Goal: Task Accomplishment & Management: Use online tool/utility

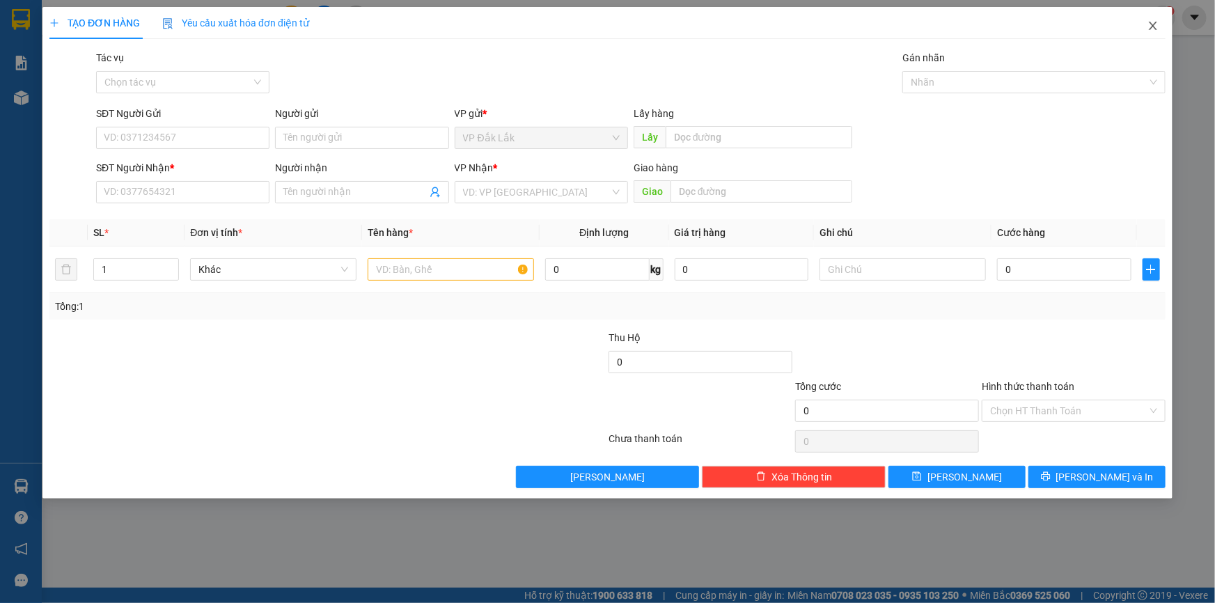
click at [1151, 28] on icon "close" at bounding box center [1152, 25] width 11 height 11
drag, startPoint x: 772, startPoint y: 476, endPoint x: 784, endPoint y: 480, distance: 13.2
click at [772, 477] on span "Xóa Thông tin" at bounding box center [801, 476] width 61 height 15
click at [1176, 33] on icon "close" at bounding box center [1178, 36] width 10 height 10
click at [1149, 25] on icon "close" at bounding box center [1152, 25] width 11 height 11
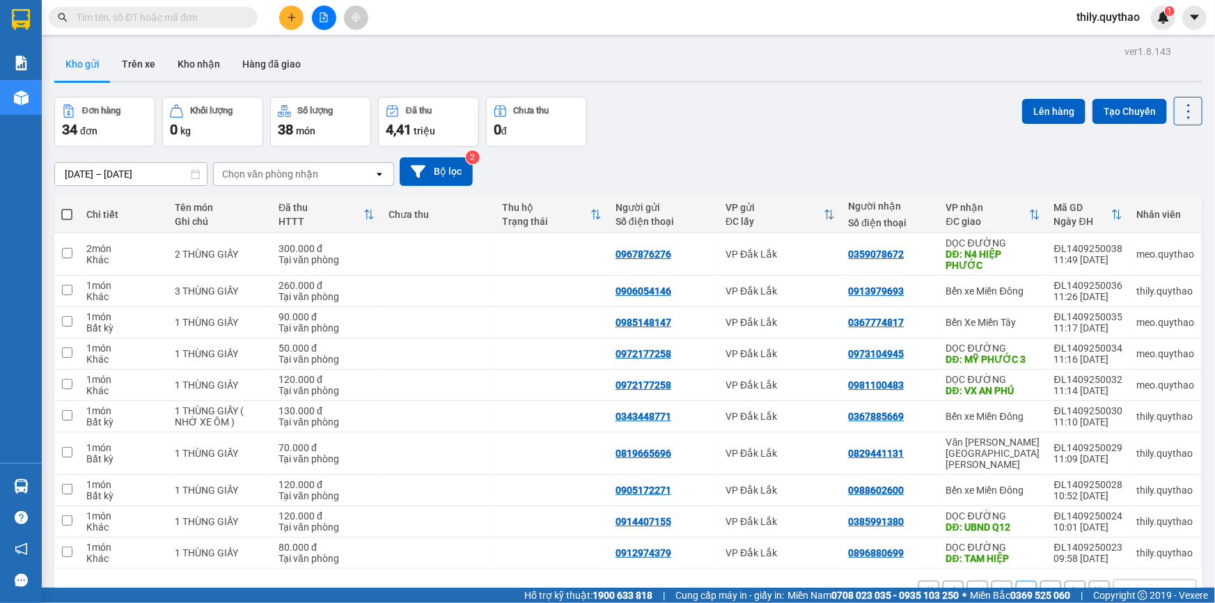
click at [1125, 19] on span "thily.quythao" at bounding box center [1108, 16] width 86 height 17
click at [1099, 45] on span "Đăng xuất" at bounding box center [1114, 42] width 58 height 15
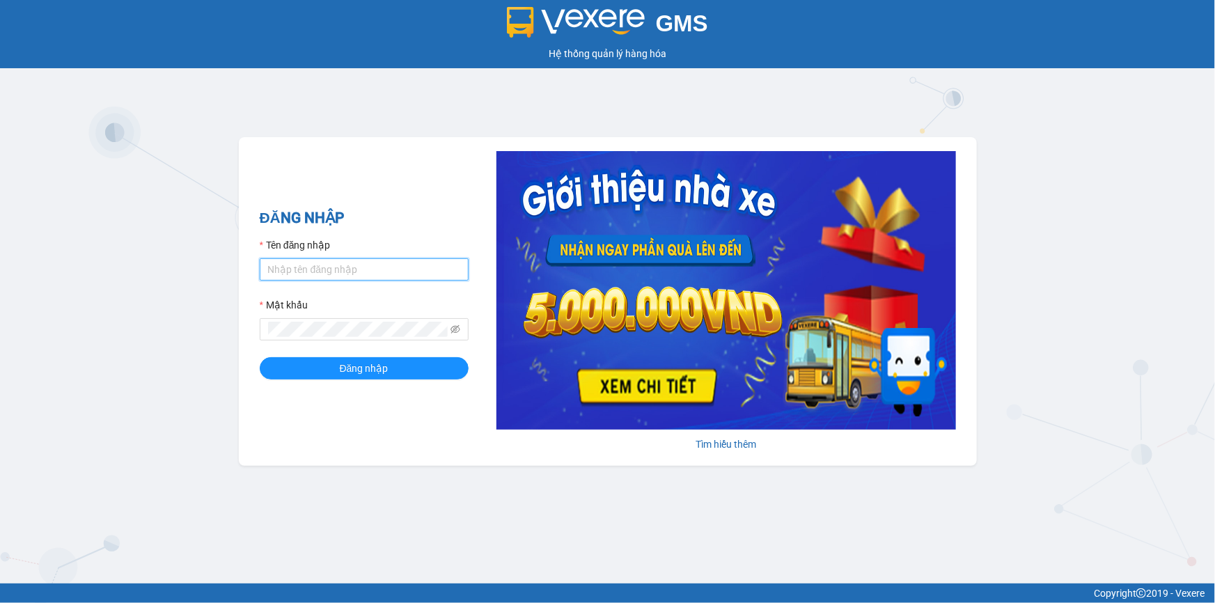
click at [343, 274] on input "Tên đăng nhập" at bounding box center [364, 269] width 209 height 22
click at [260, 357] on button "Đăng nhập" at bounding box center [364, 368] width 209 height 22
type input "khue123.quythao"
click at [260, 357] on button "Đăng nhập" at bounding box center [364, 368] width 209 height 22
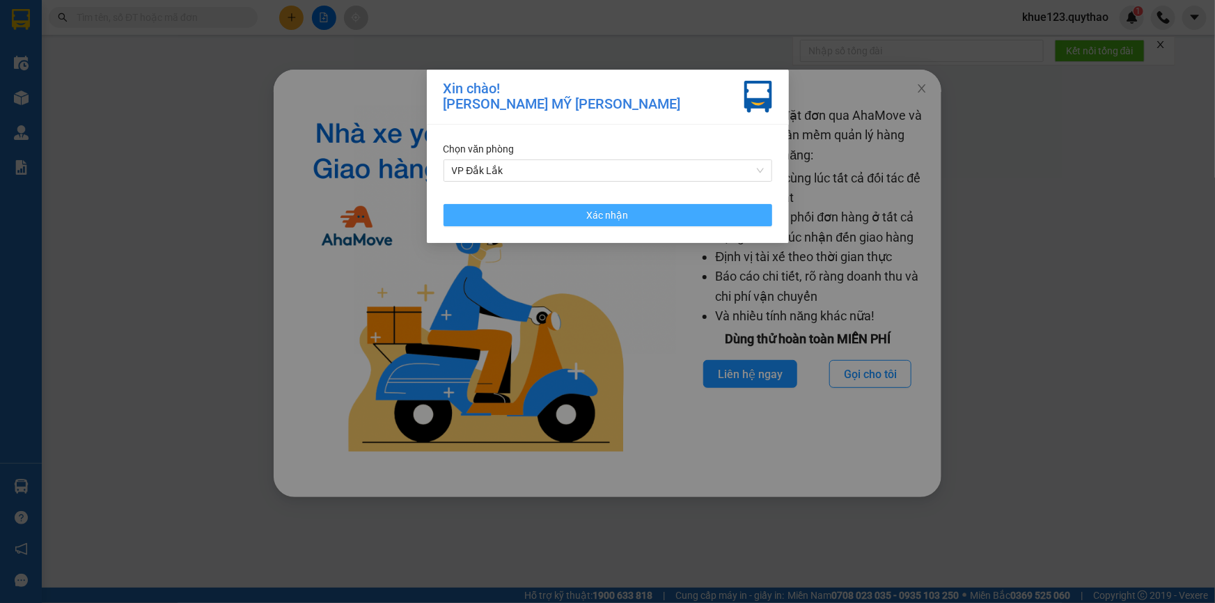
click at [612, 216] on span "Xác nhận" at bounding box center [608, 214] width 42 height 15
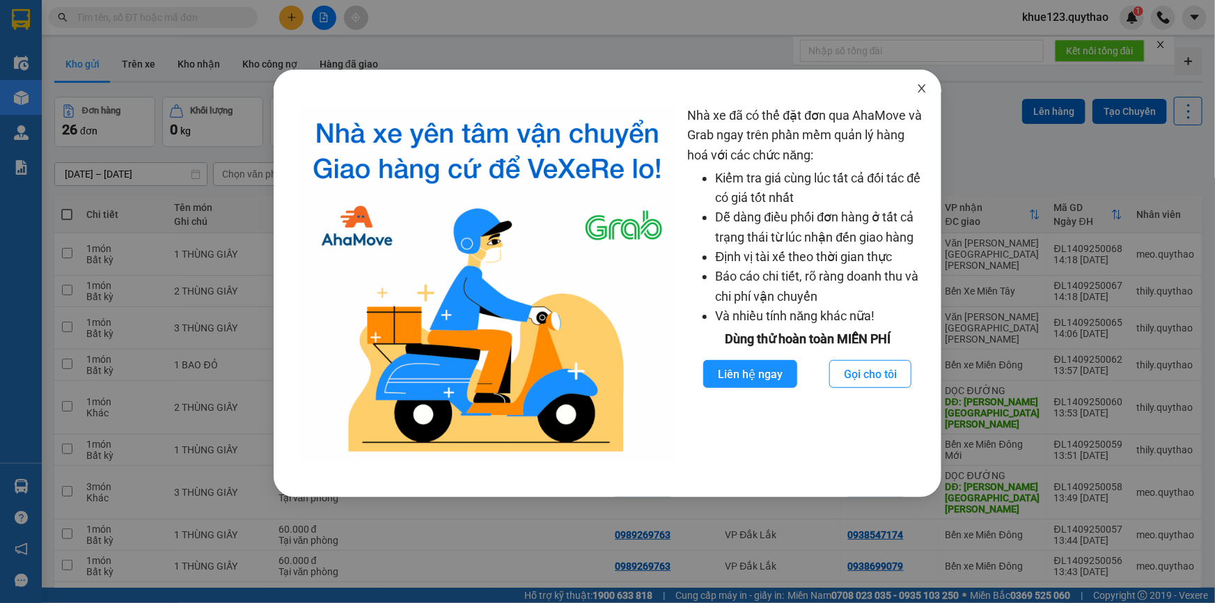
click at [926, 90] on icon "close" at bounding box center [921, 88] width 11 height 11
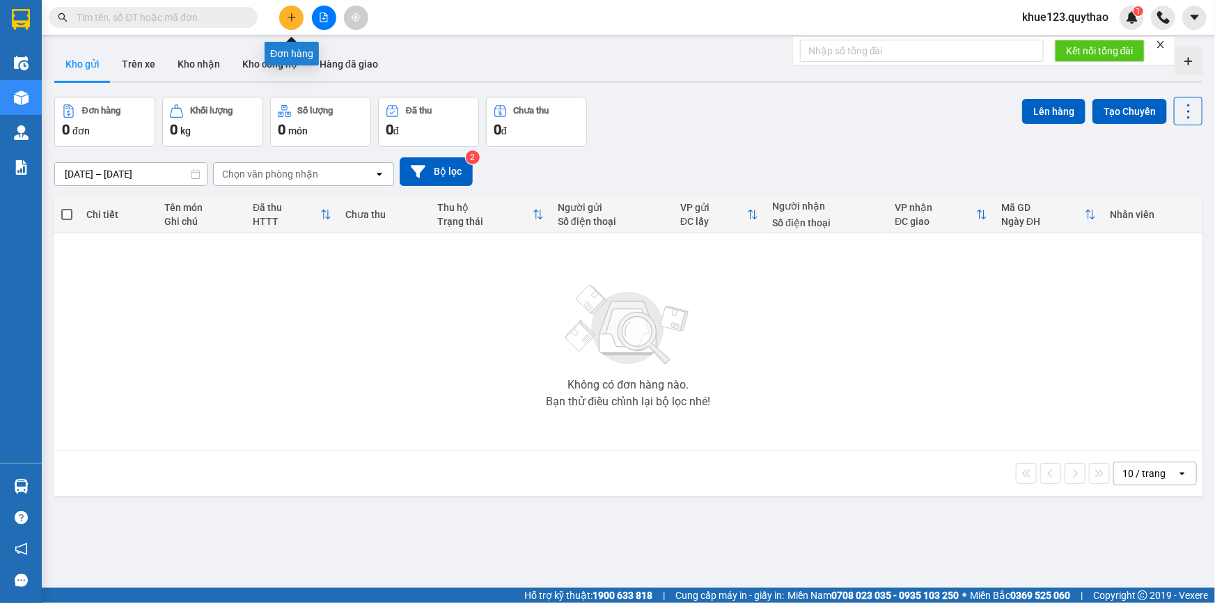
click at [299, 18] on button at bounding box center [291, 18] width 24 height 24
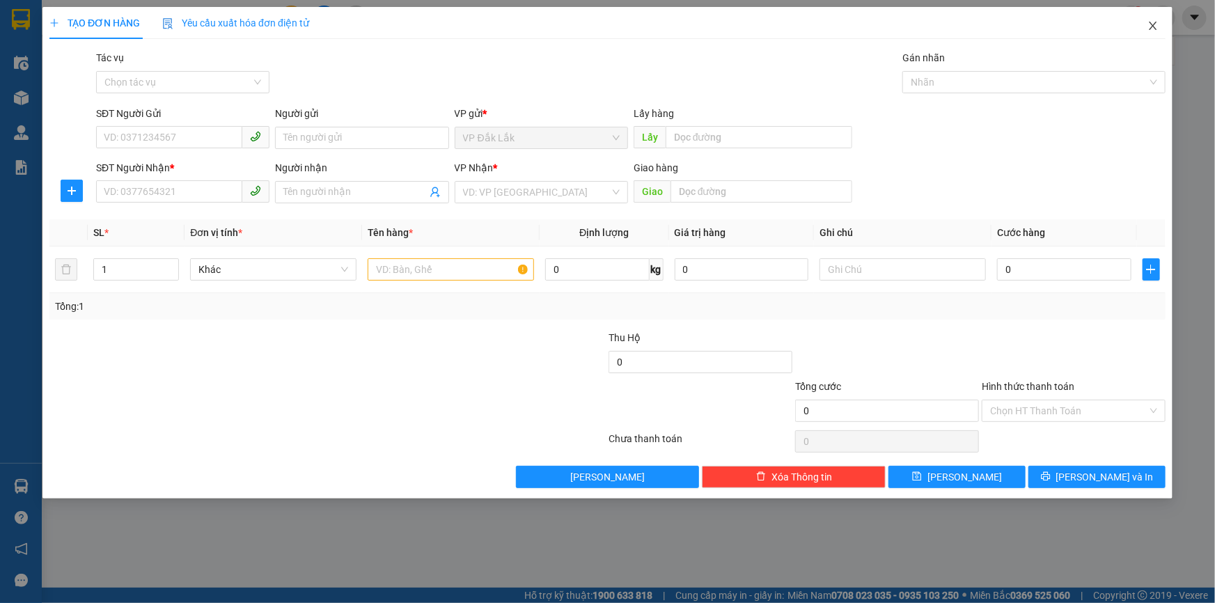
click at [1153, 20] on span "Close" at bounding box center [1152, 26] width 39 height 39
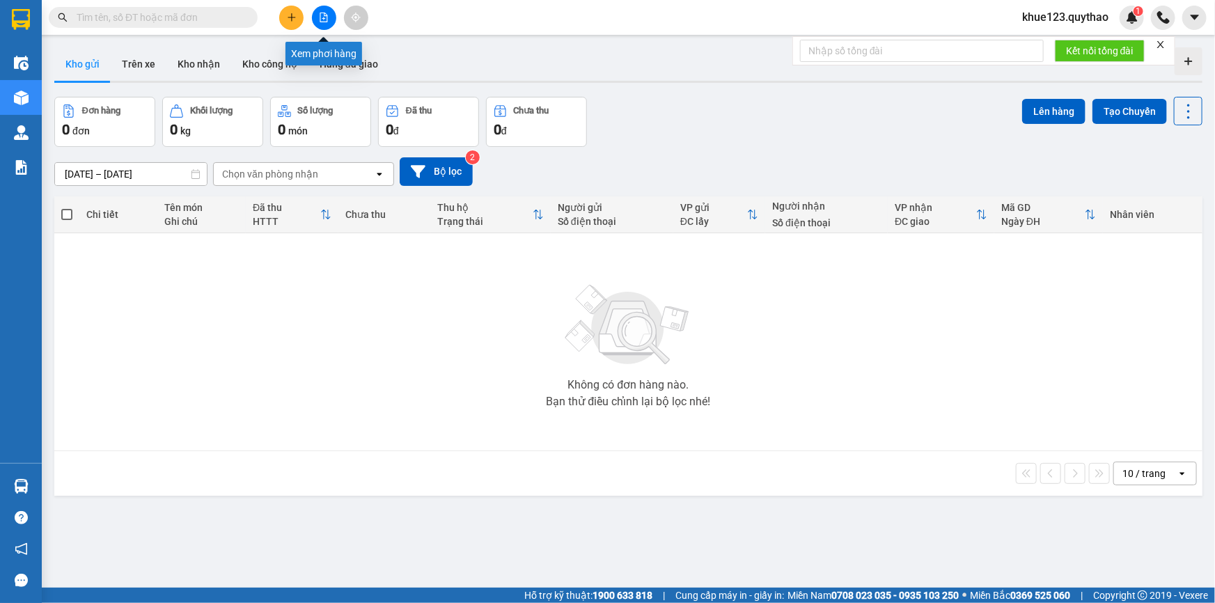
click at [313, 22] on button at bounding box center [324, 18] width 24 height 24
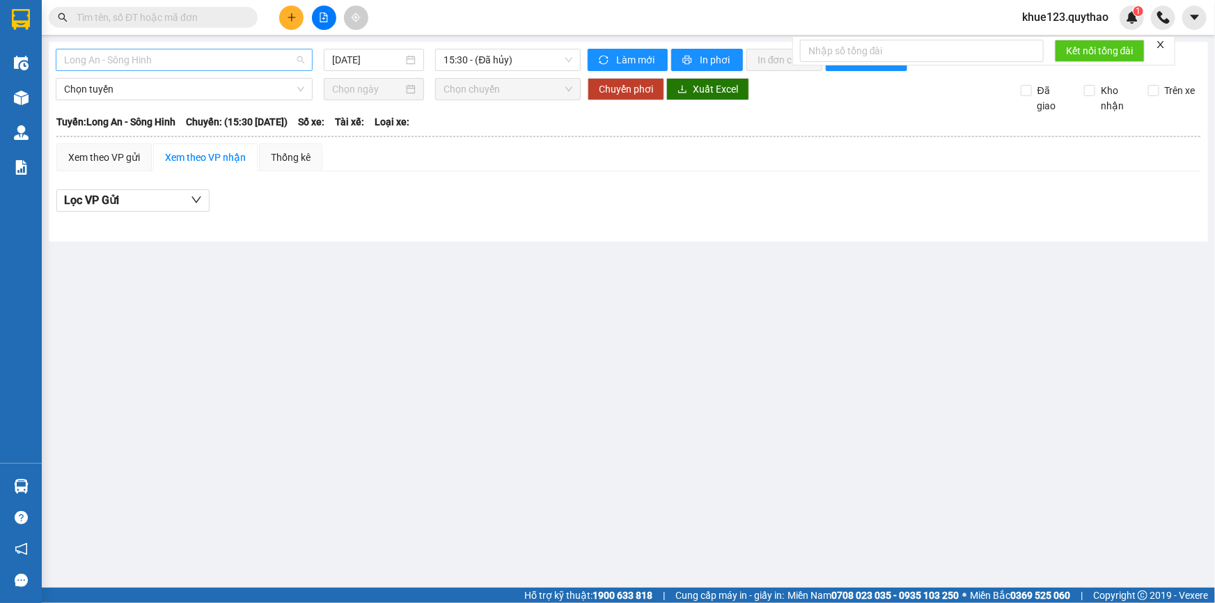
click at [226, 59] on span "Long An - Sông Hinh" at bounding box center [184, 59] width 240 height 21
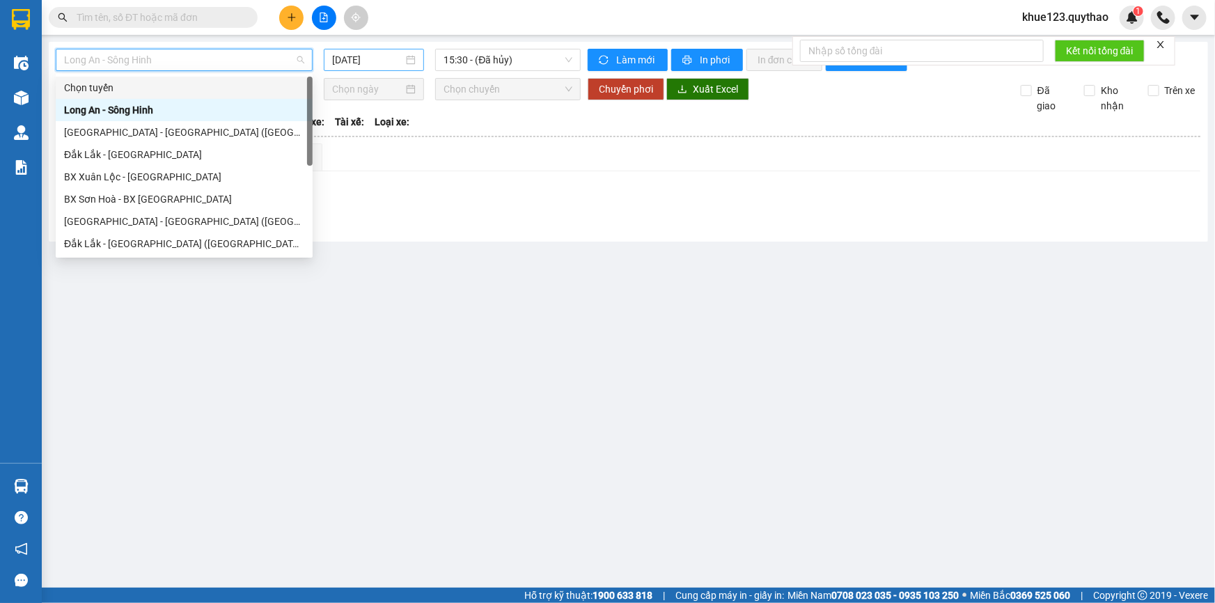
click at [335, 58] on input "14/09/2025" at bounding box center [367, 59] width 71 height 15
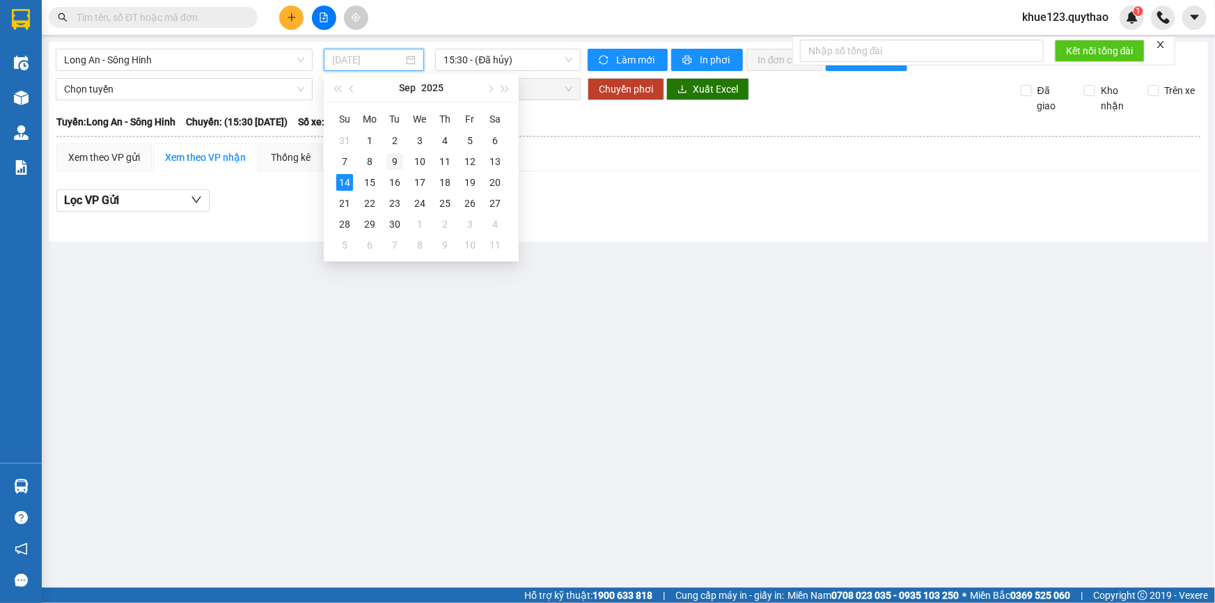
click at [394, 157] on div "9" at bounding box center [394, 161] width 17 height 17
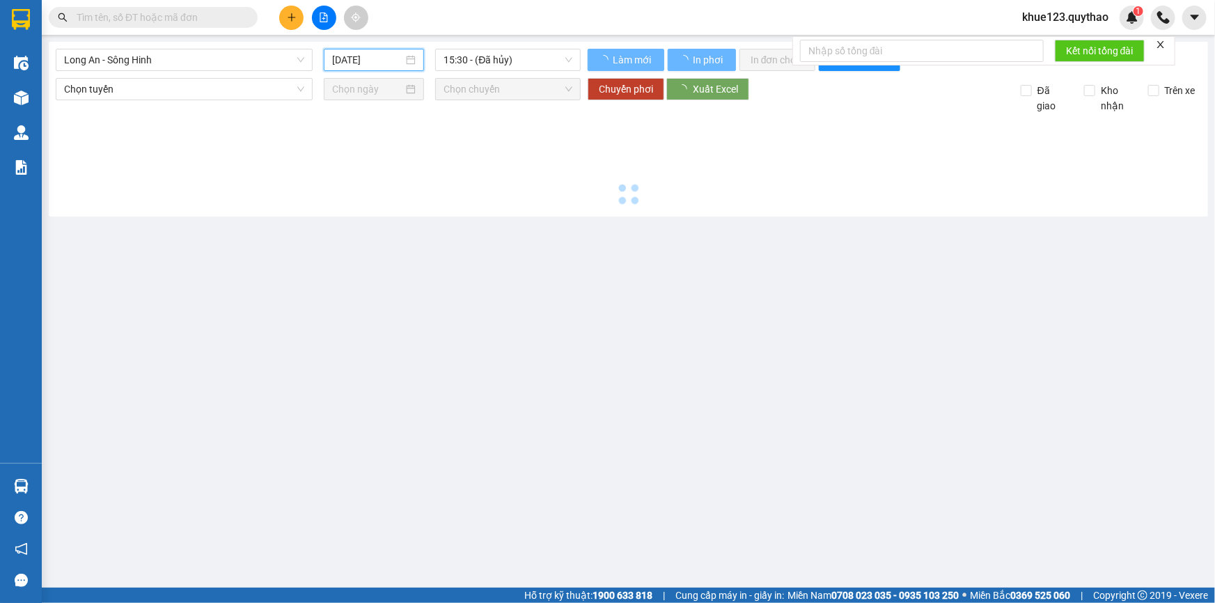
type input "09/09/2025"
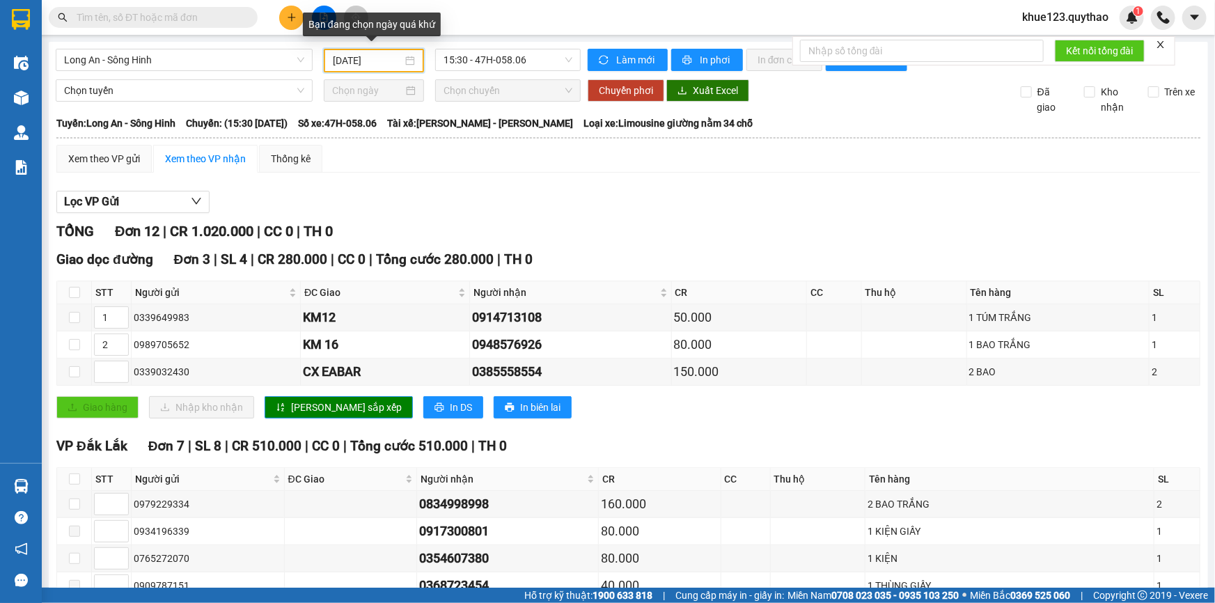
click at [342, 55] on input "09/09/2025" at bounding box center [368, 60] width 70 height 15
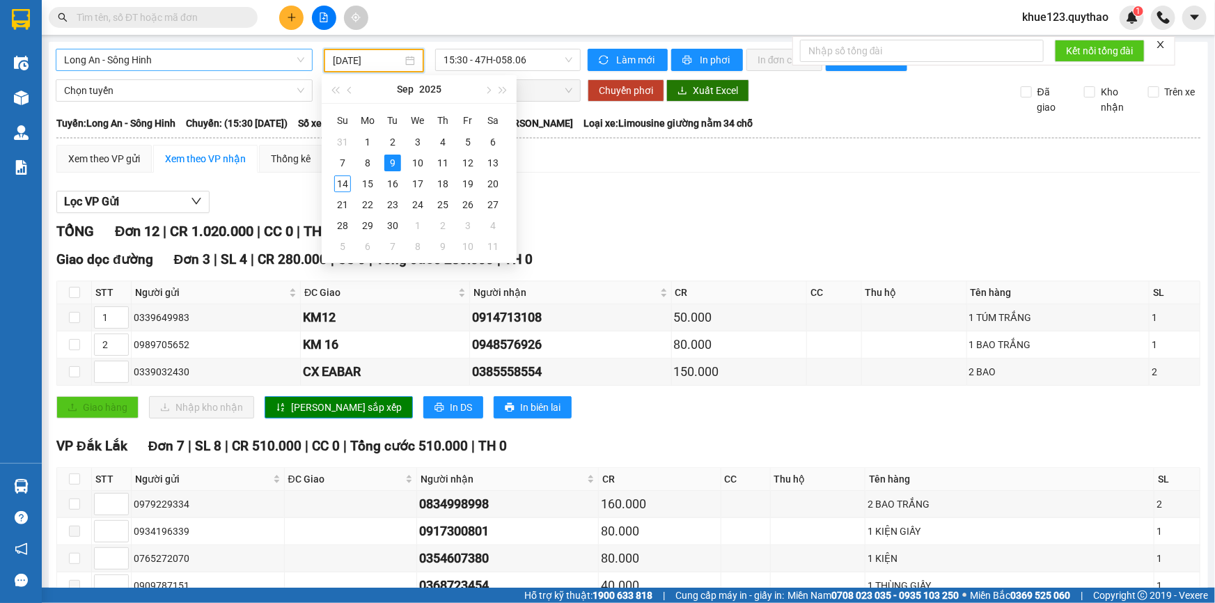
click at [226, 61] on span "Long An - Sông Hinh" at bounding box center [184, 59] width 240 height 21
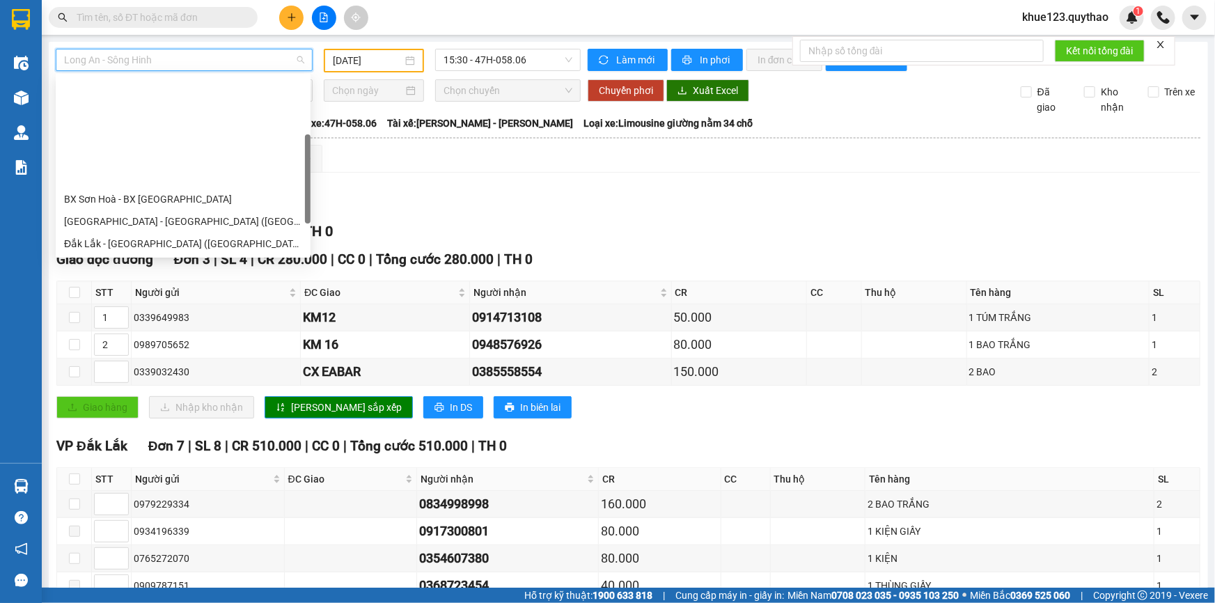
scroll to position [126, 0]
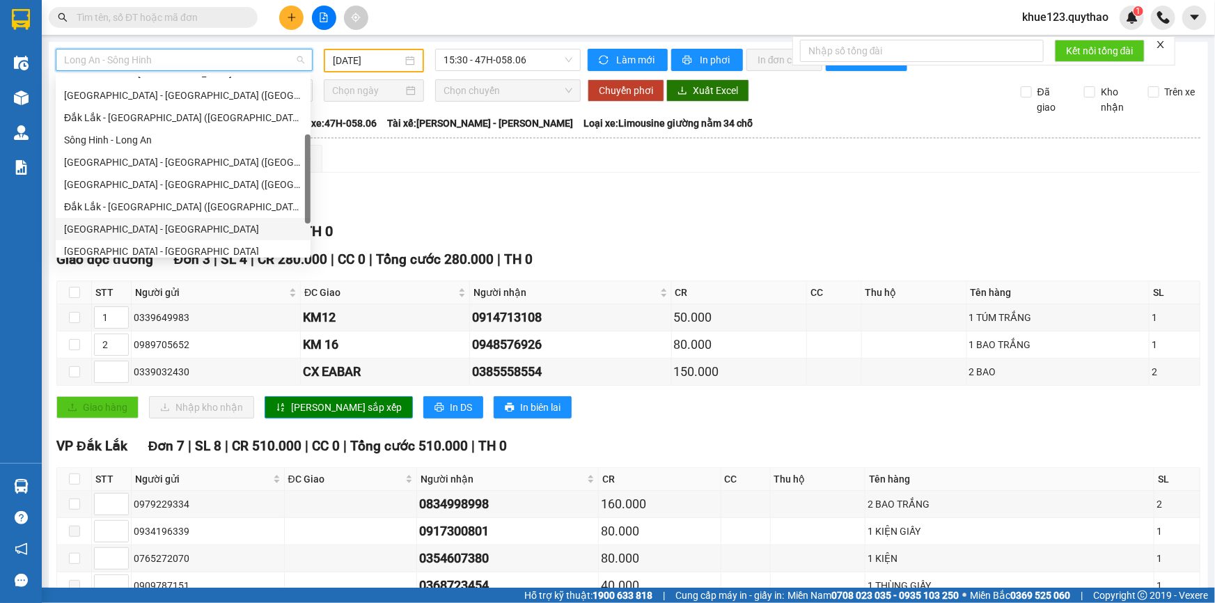
click at [94, 225] on div "Tây Ninh - Đắk Lắk" at bounding box center [183, 228] width 238 height 15
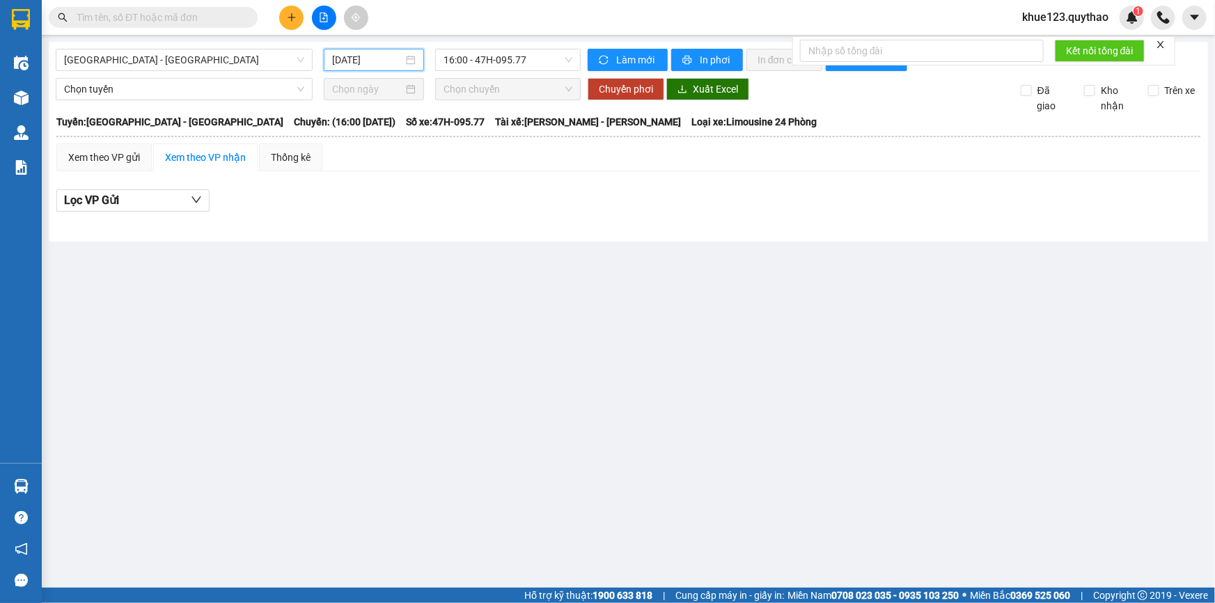
click at [349, 63] on input "14/09/2025" at bounding box center [367, 59] width 71 height 15
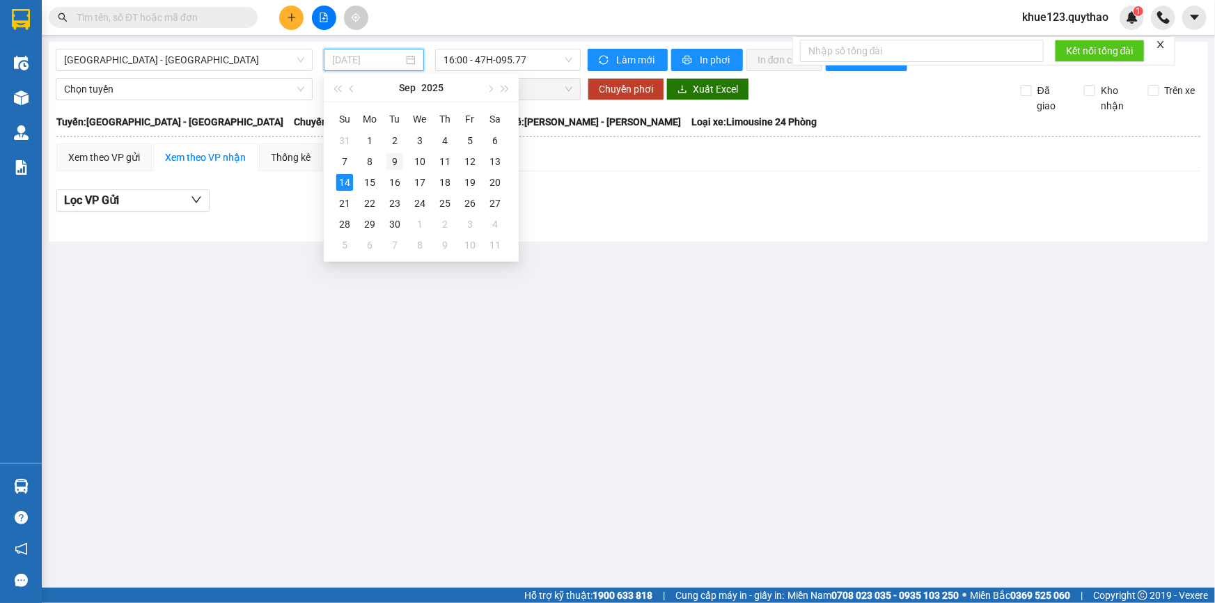
click at [395, 159] on div "9" at bounding box center [394, 161] width 17 height 17
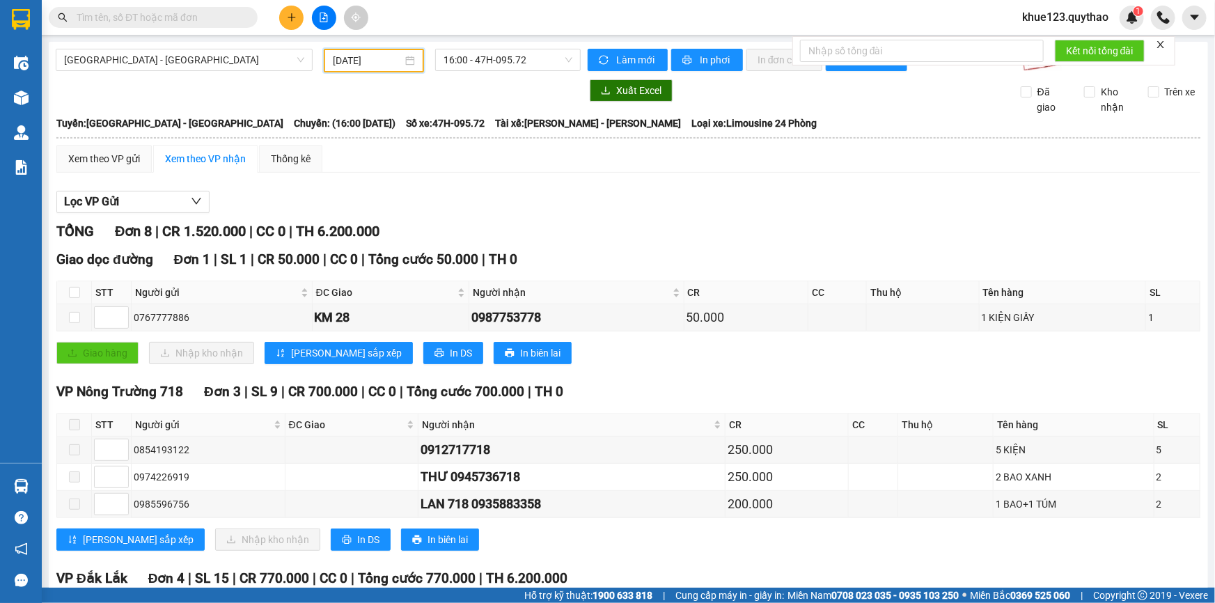
click at [345, 63] on input "09/09/2025" at bounding box center [368, 60] width 70 height 15
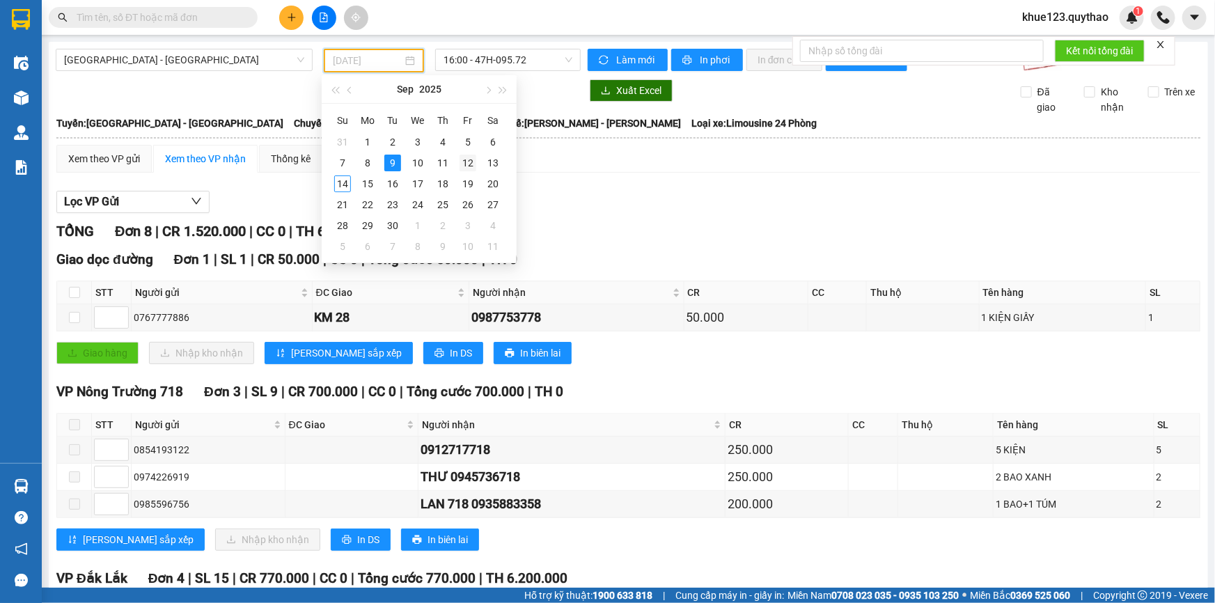
click at [473, 166] on div "12" at bounding box center [467, 163] width 17 height 17
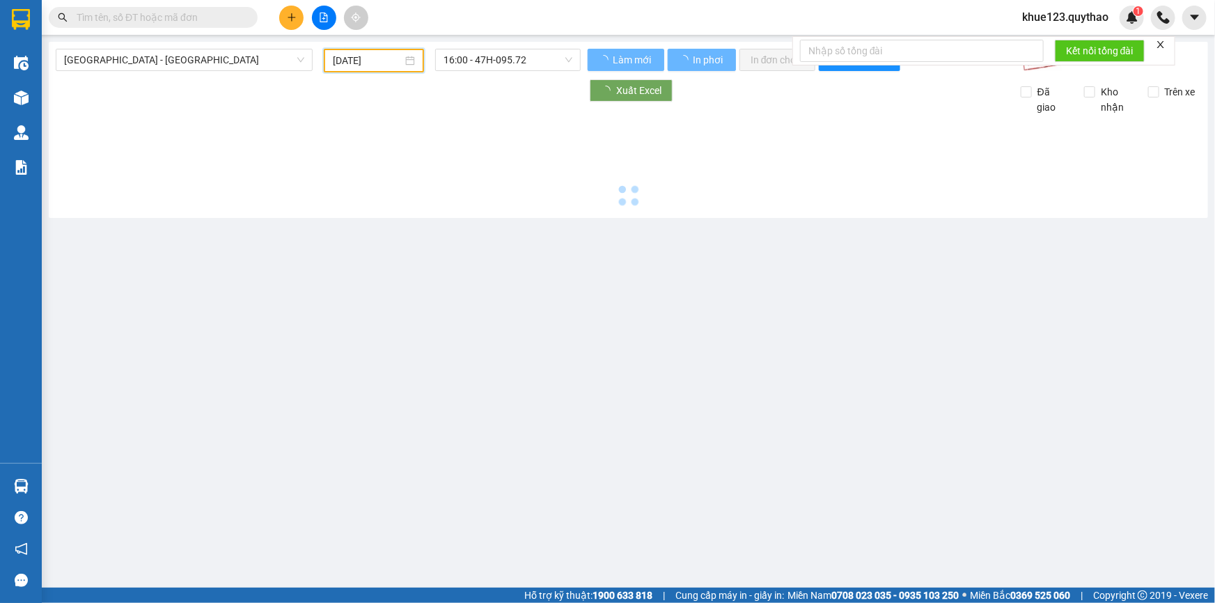
type input "12/09/2025"
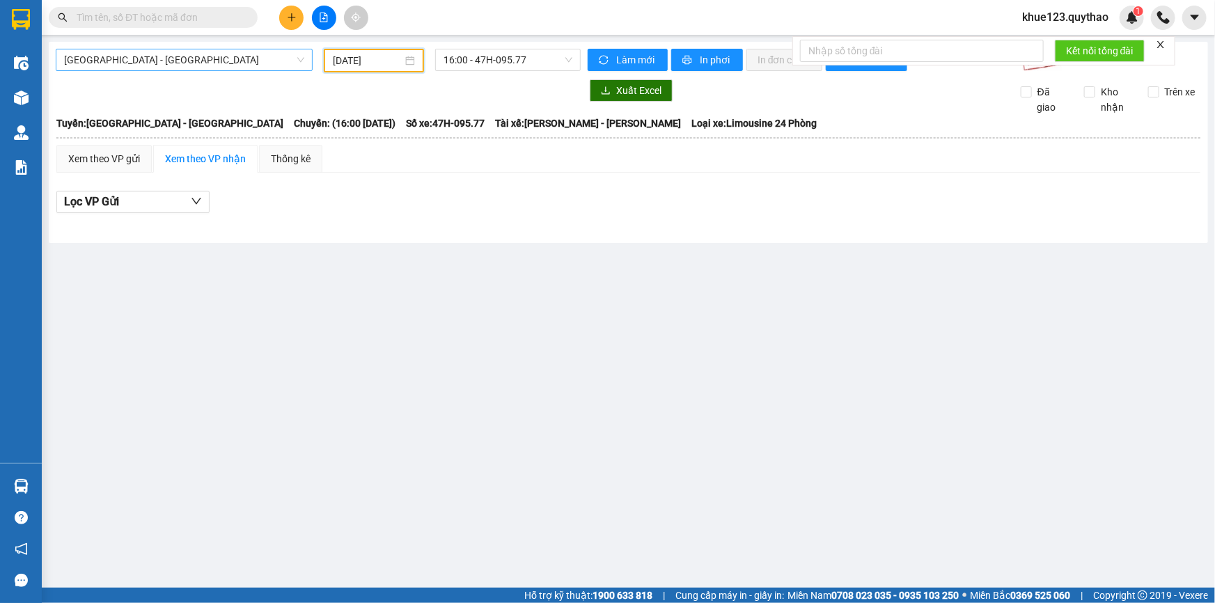
click at [175, 57] on span "Tây Ninh - Đắk Lắk" at bounding box center [184, 59] width 240 height 21
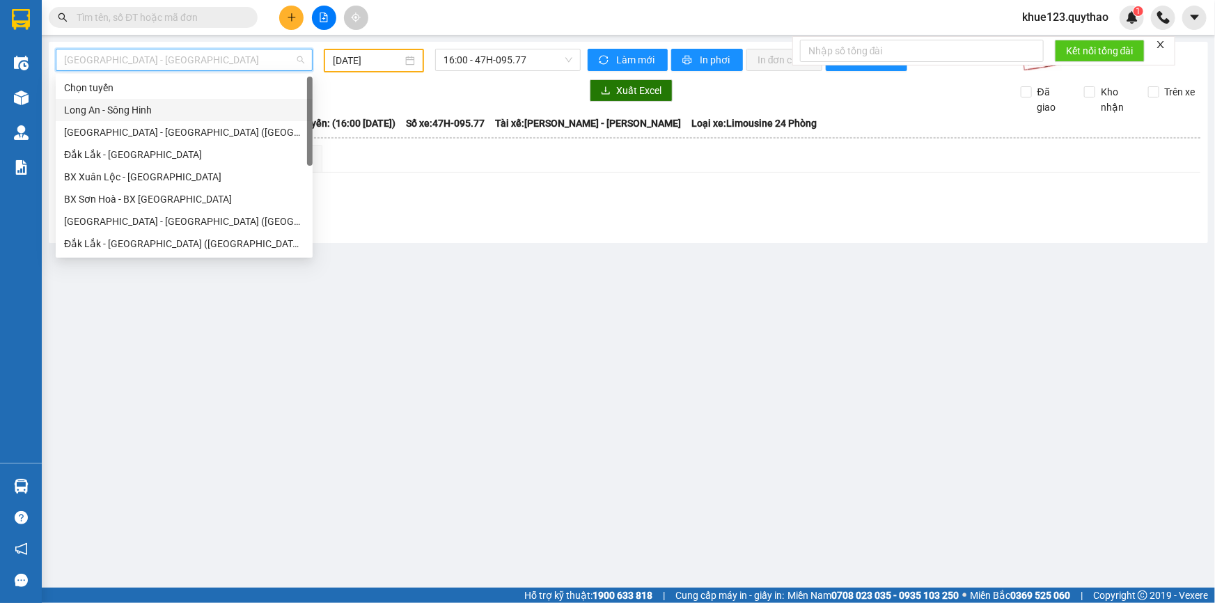
click at [132, 105] on div "Long An - Sông Hinh" at bounding box center [184, 109] width 240 height 15
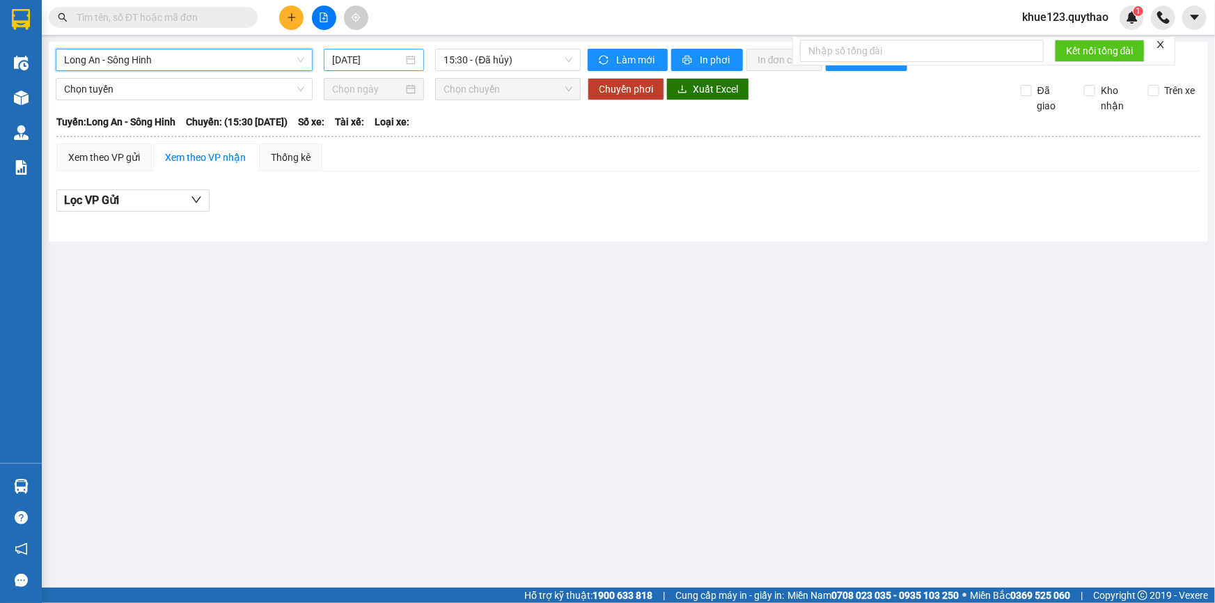
click at [340, 63] on input "14/09/2025" at bounding box center [367, 59] width 71 height 15
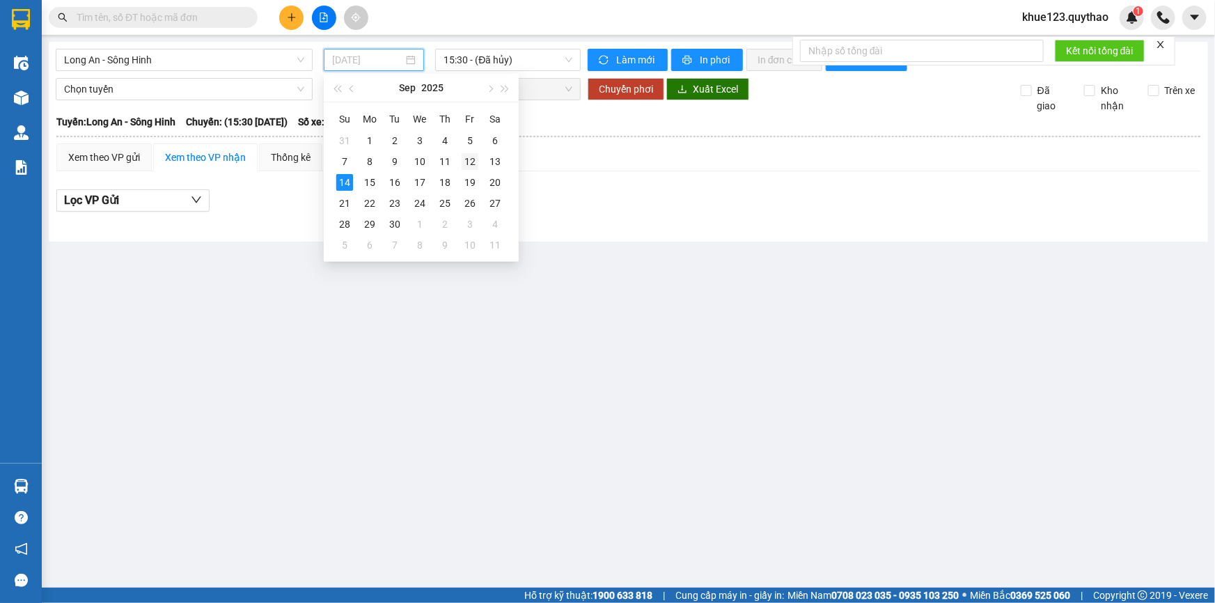
click at [467, 159] on div "12" at bounding box center [469, 161] width 17 height 17
type input "12/09/2025"
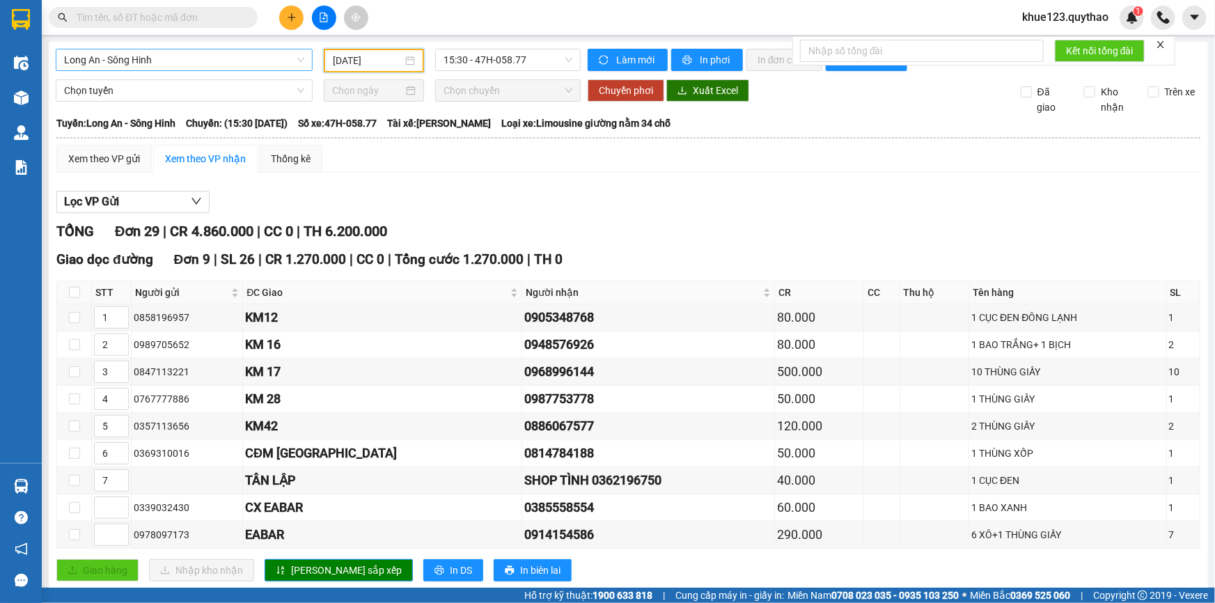
click at [210, 61] on span "Long An - Sông Hinh" at bounding box center [184, 59] width 240 height 21
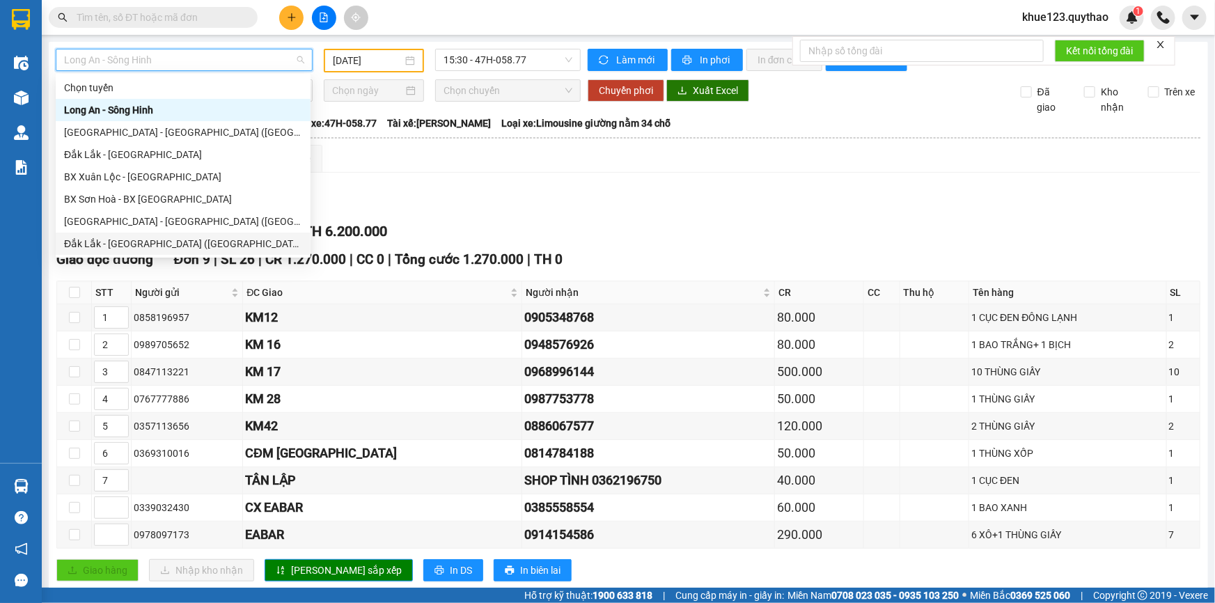
click at [168, 239] on div "Đắk Lắk - Sài Gòn (BXMĐ mới)" at bounding box center [183, 243] width 238 height 15
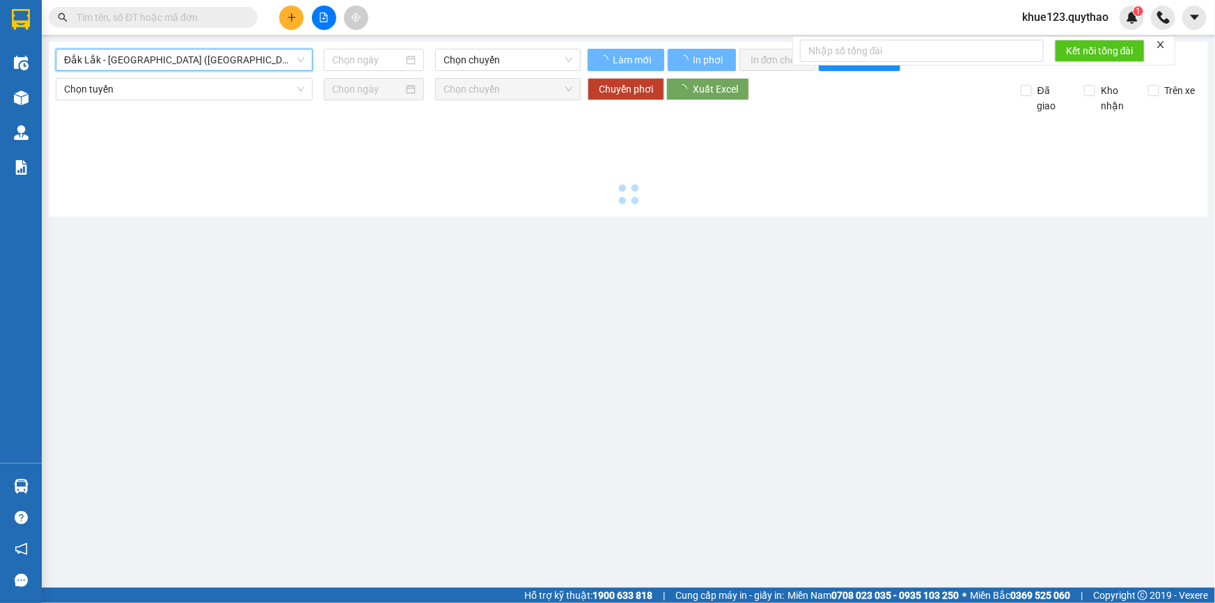
type input "14/09/2025"
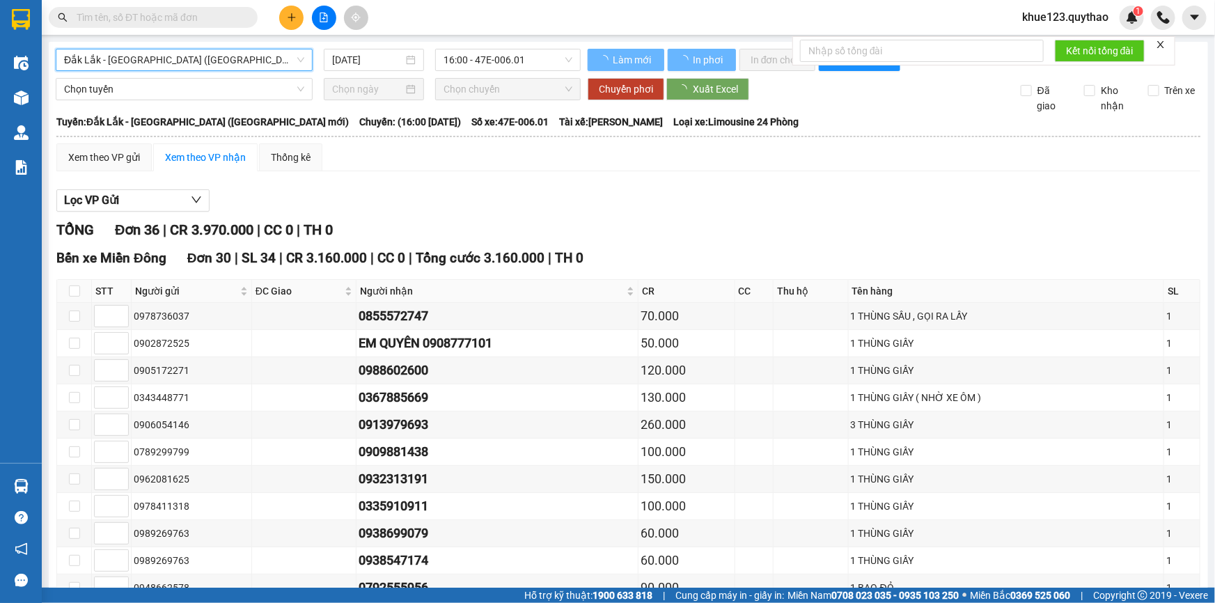
click at [209, 59] on span "Đắk Lắk - Sài Gòn (BXMĐ mới)" at bounding box center [184, 59] width 240 height 21
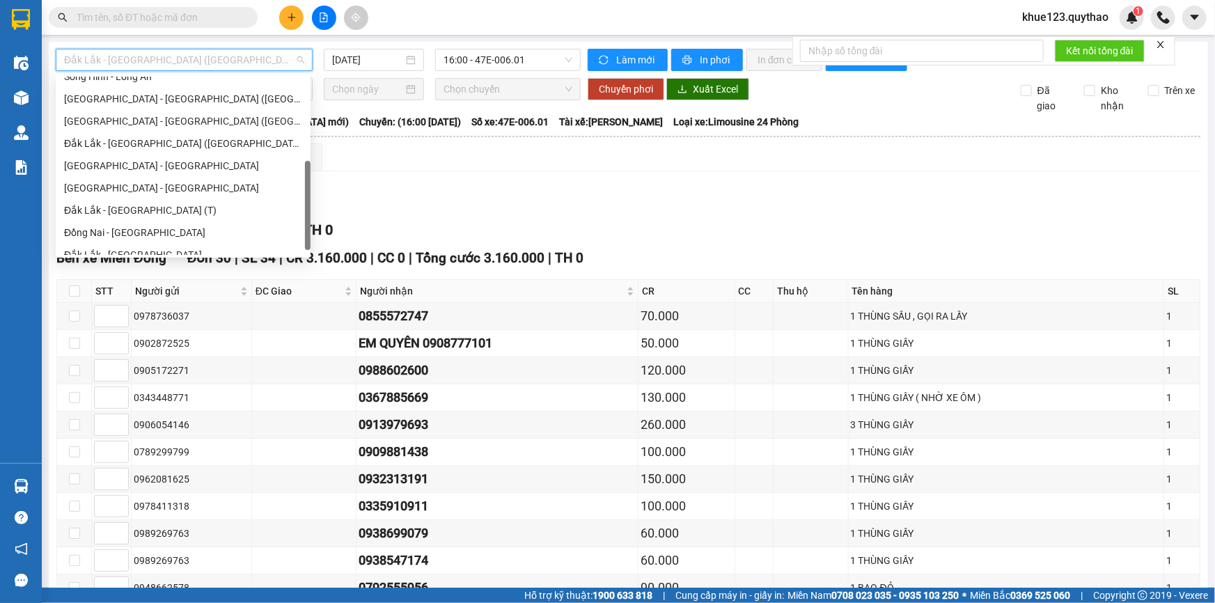
scroll to position [200, 0]
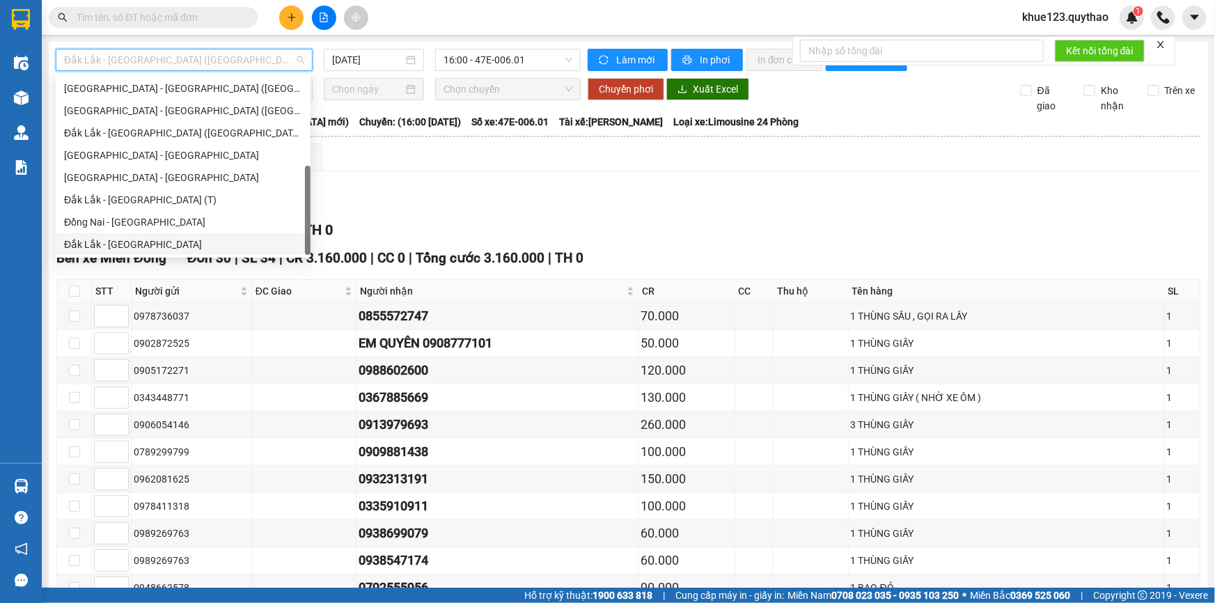
click at [143, 242] on div "Đắk Lắk - Đồng Nai" at bounding box center [183, 244] width 238 height 15
type input "14/09/2025"
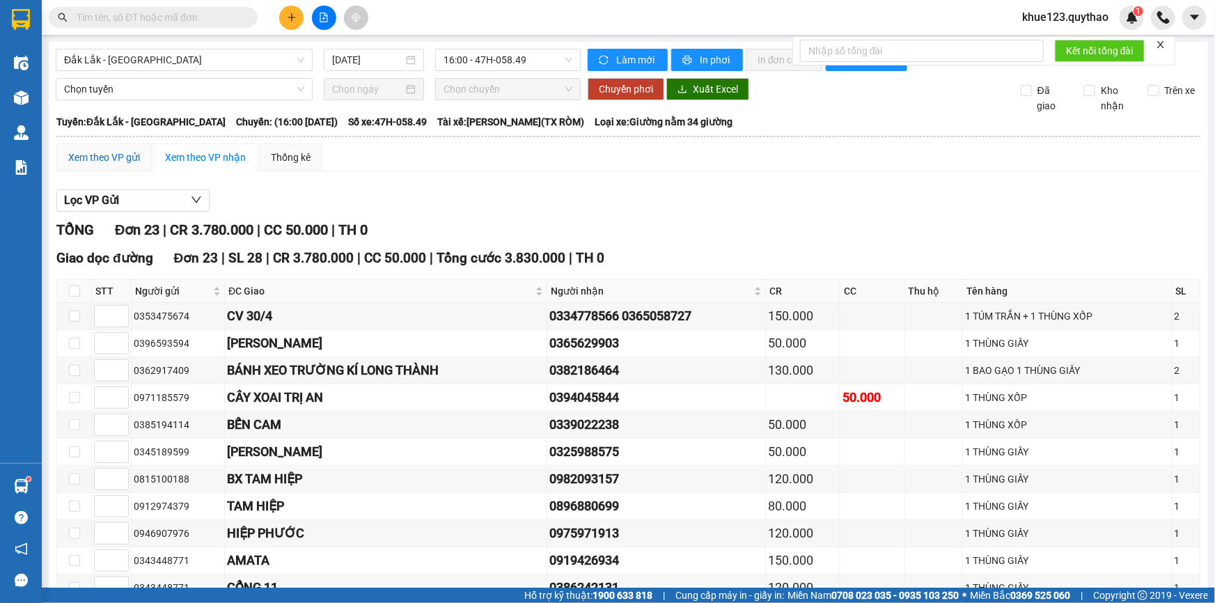
click at [132, 156] on div "Xem theo VP gửi" at bounding box center [104, 157] width 72 height 15
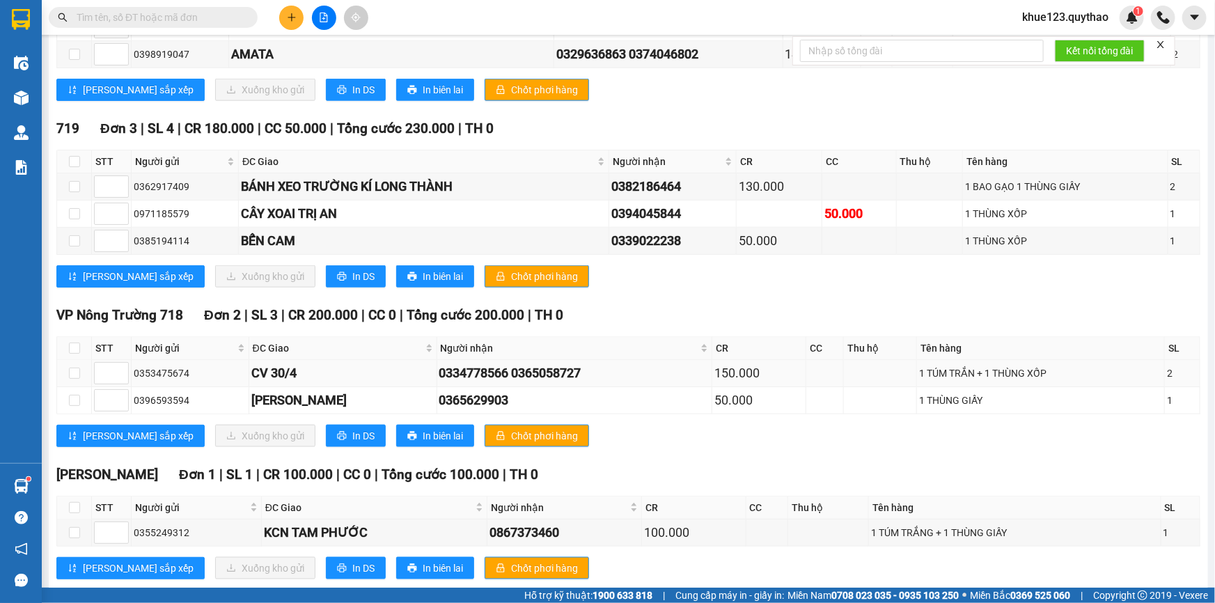
scroll to position [720, 0]
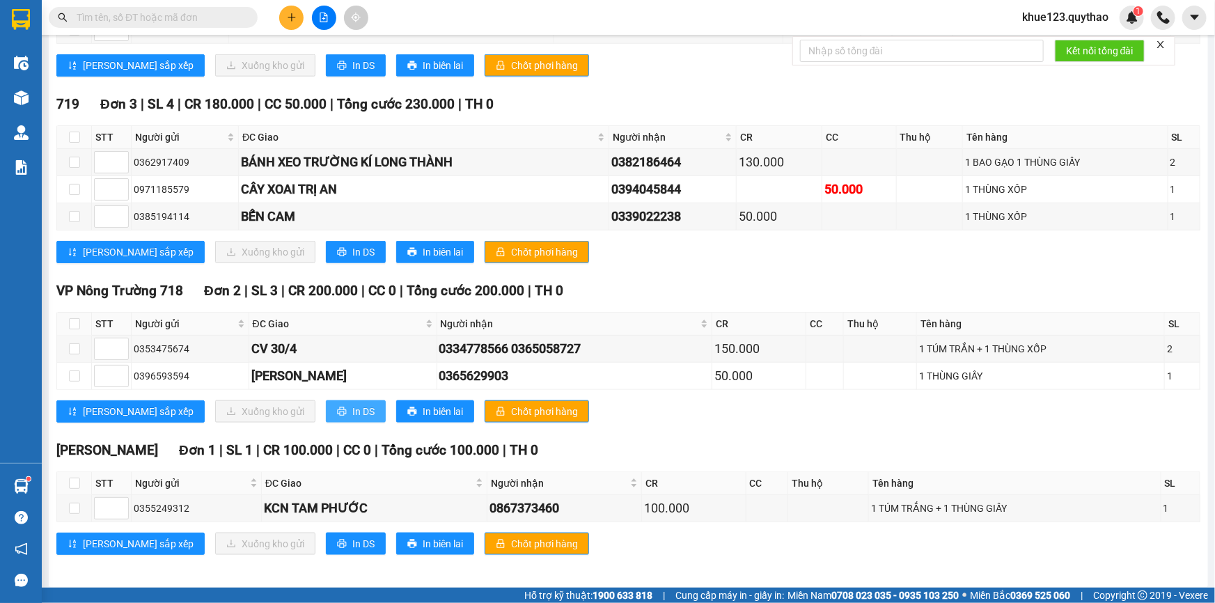
click at [352, 405] on span "In DS" at bounding box center [363, 411] width 22 height 15
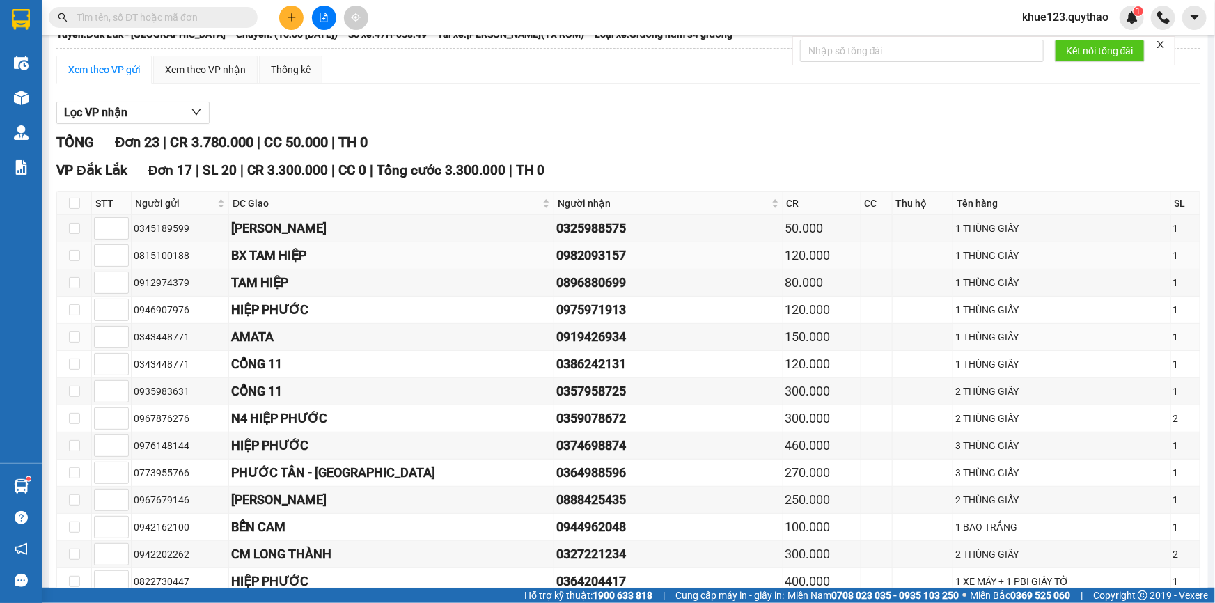
scroll to position [0, 0]
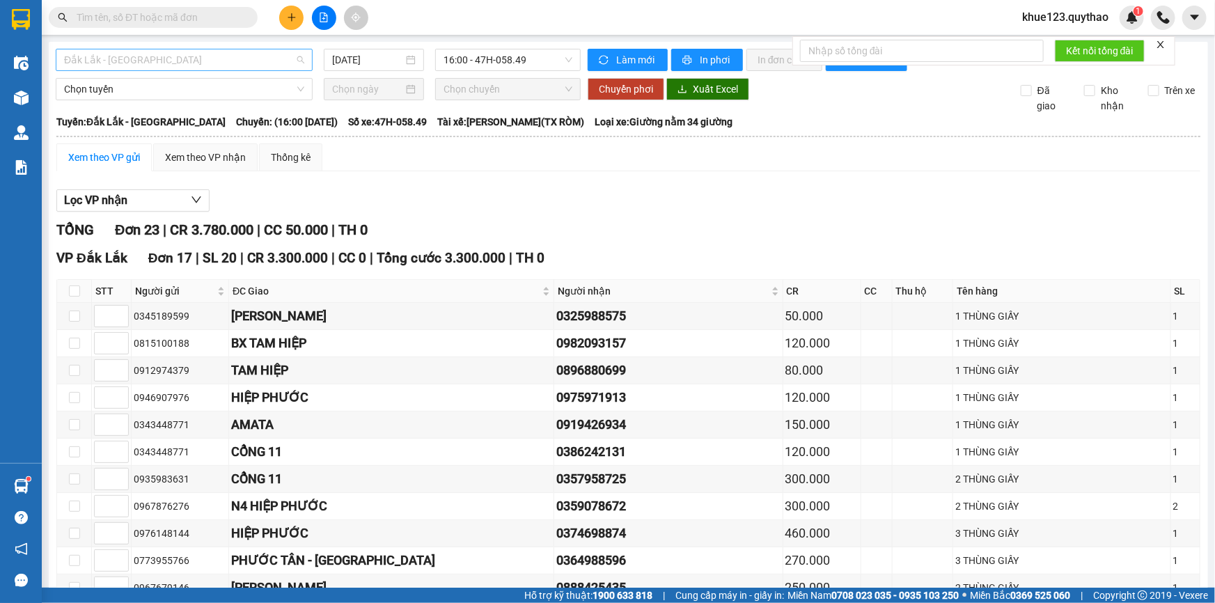
click at [200, 60] on span "Đắk Lắk - Đồng Nai" at bounding box center [184, 59] width 240 height 21
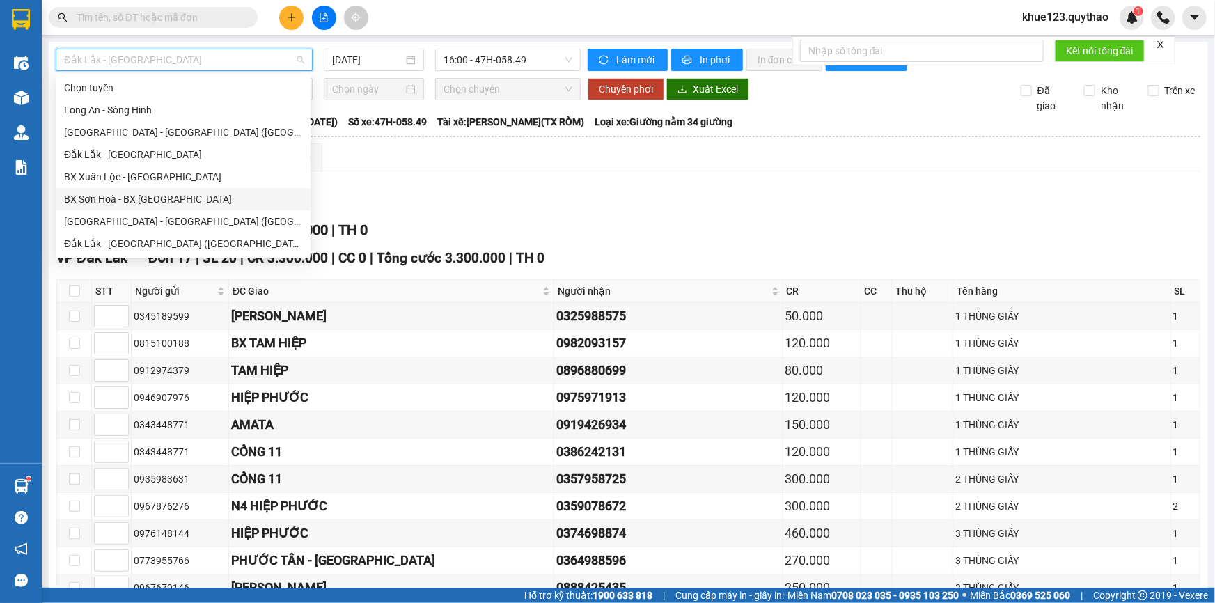
click at [157, 195] on div "BX Sơn Hoà - BX Xuân Lộc" at bounding box center [183, 198] width 238 height 15
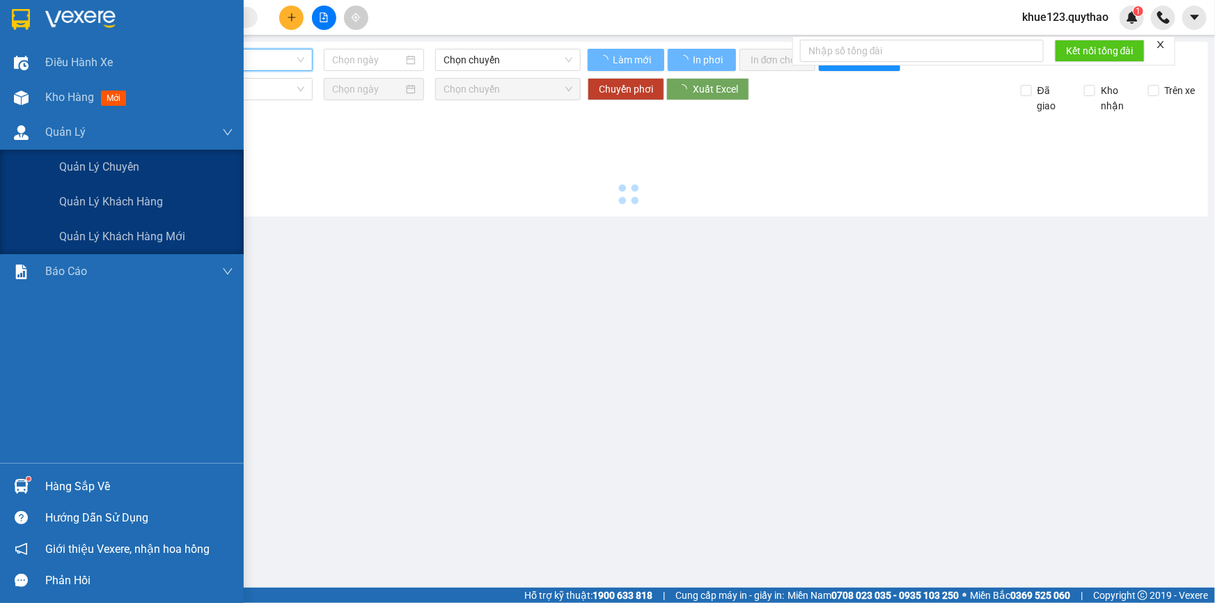
type input "14/09/2025"
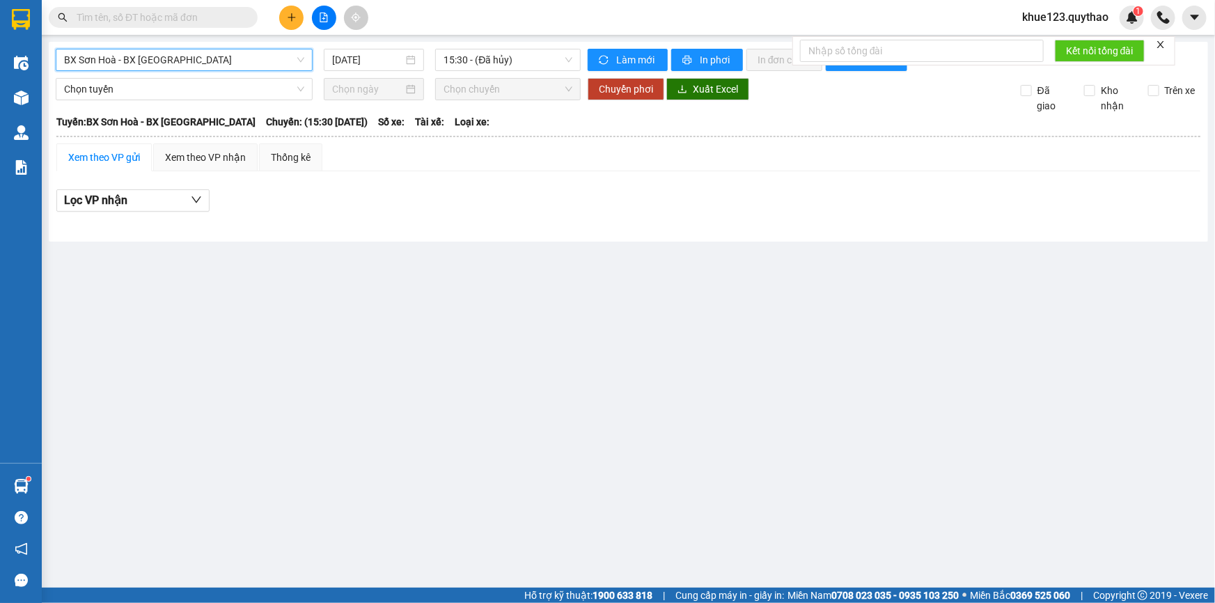
click at [237, 49] on div "BX Sơn Hoà - BX Xuân Lộc" at bounding box center [184, 60] width 257 height 22
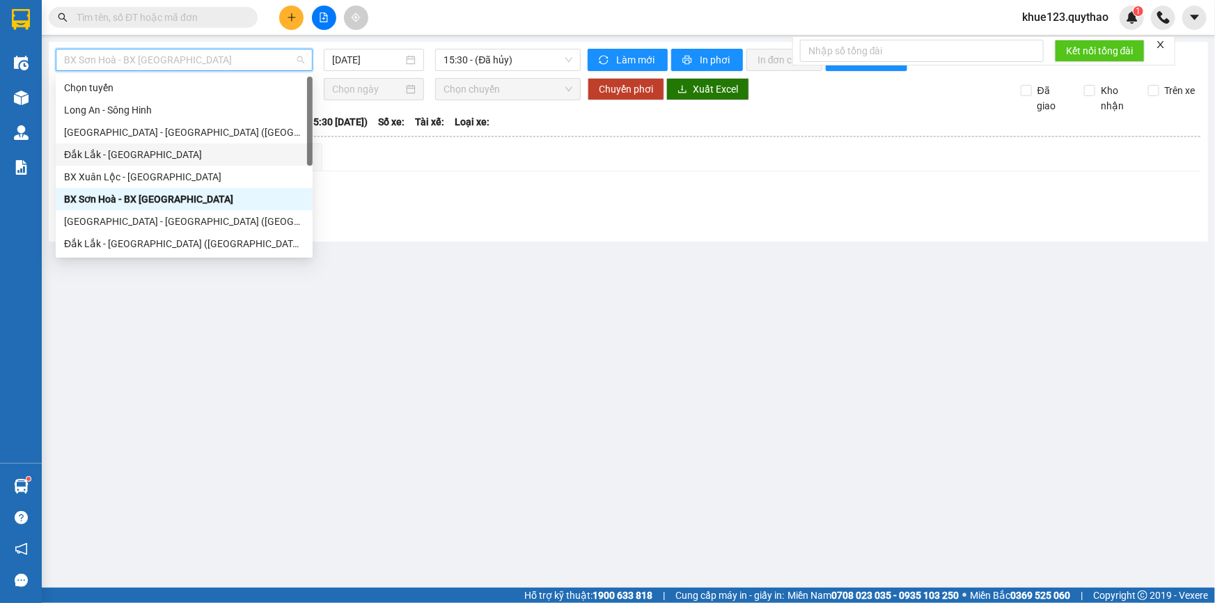
click at [136, 152] on div "Đắk Lắk - Sài Gòn" at bounding box center [184, 154] width 240 height 15
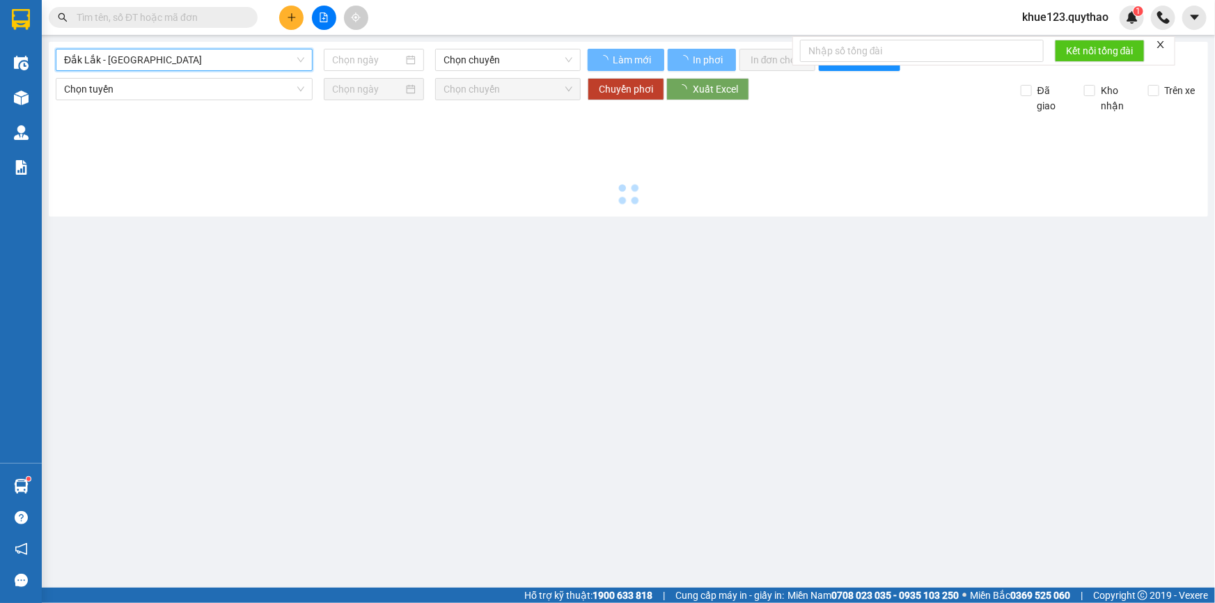
type input "14/09/2025"
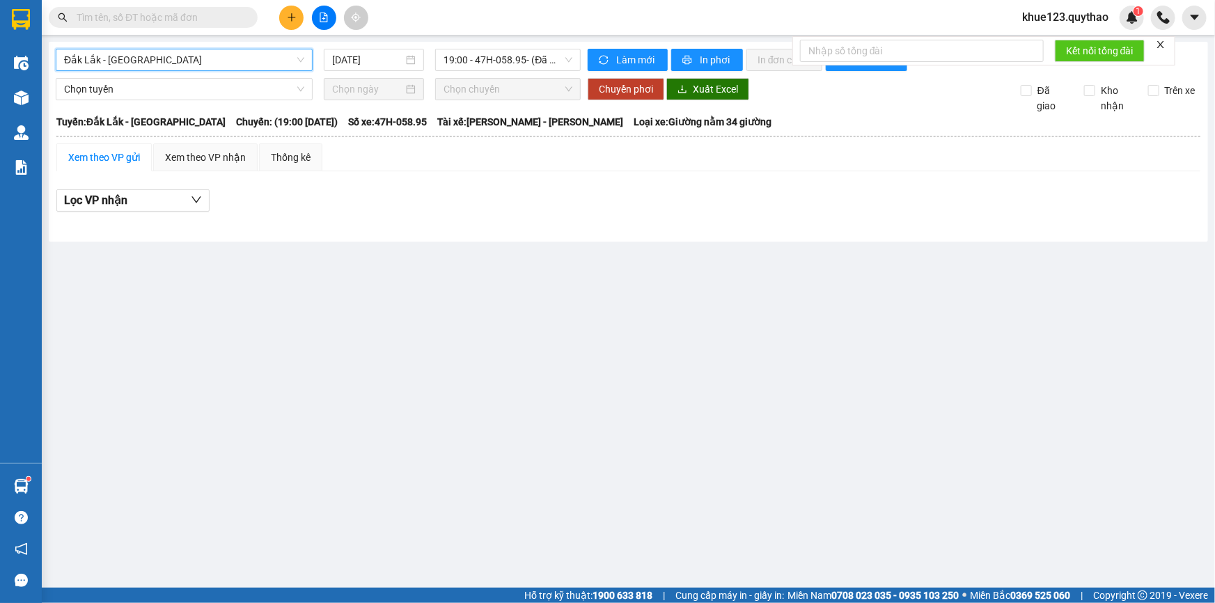
click at [175, 61] on span "Đắk Lắk - Sài Gòn" at bounding box center [184, 59] width 240 height 21
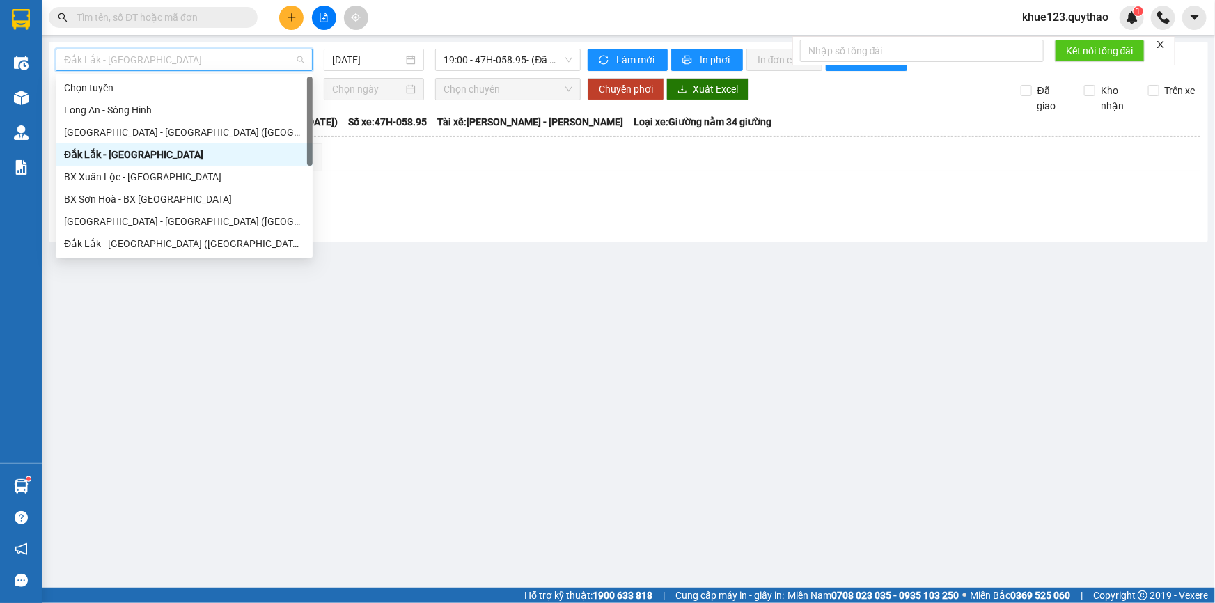
scroll to position [63, 0]
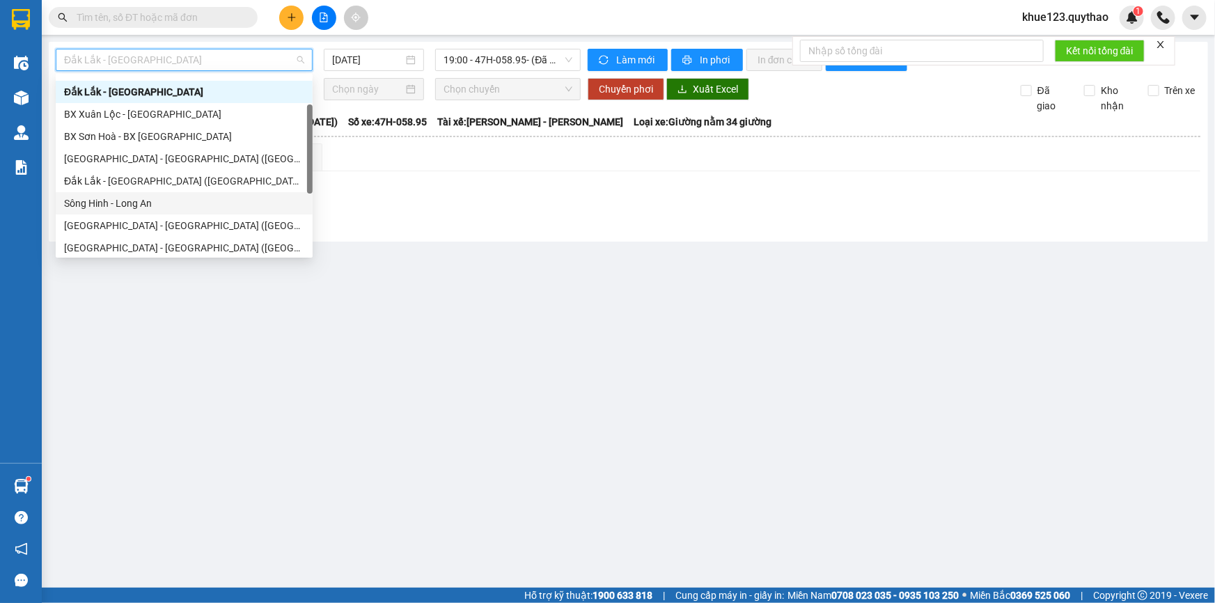
click at [141, 203] on div "Sông Hinh - Long An" at bounding box center [184, 203] width 240 height 15
type input "14/09/2025"
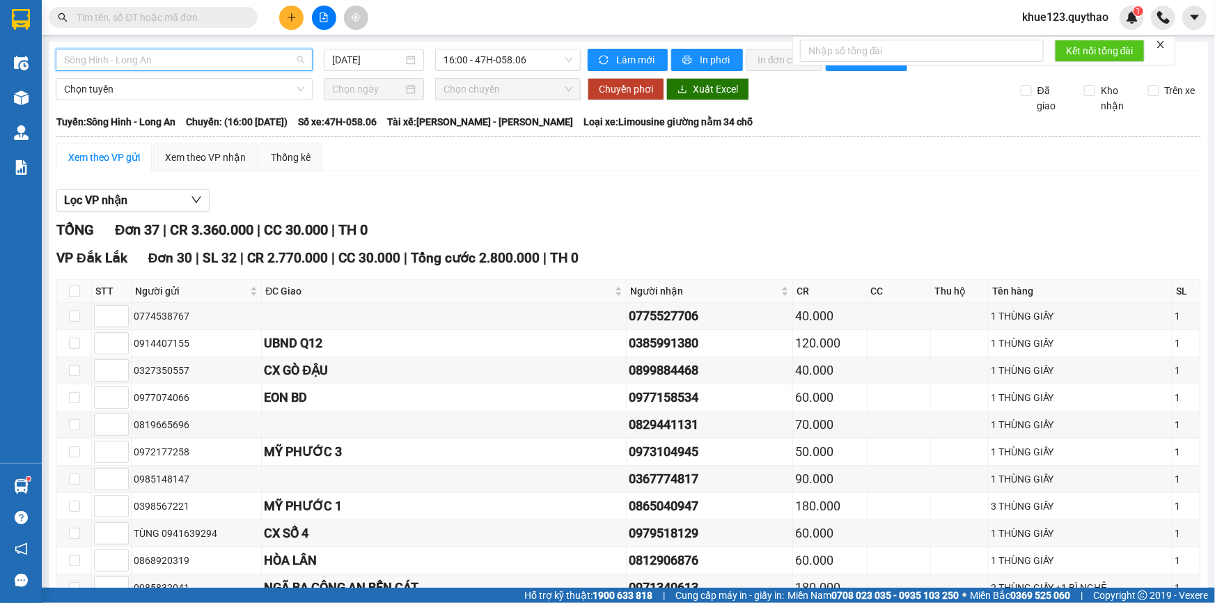
click at [161, 68] on span "Sông Hinh - Long An" at bounding box center [184, 59] width 240 height 21
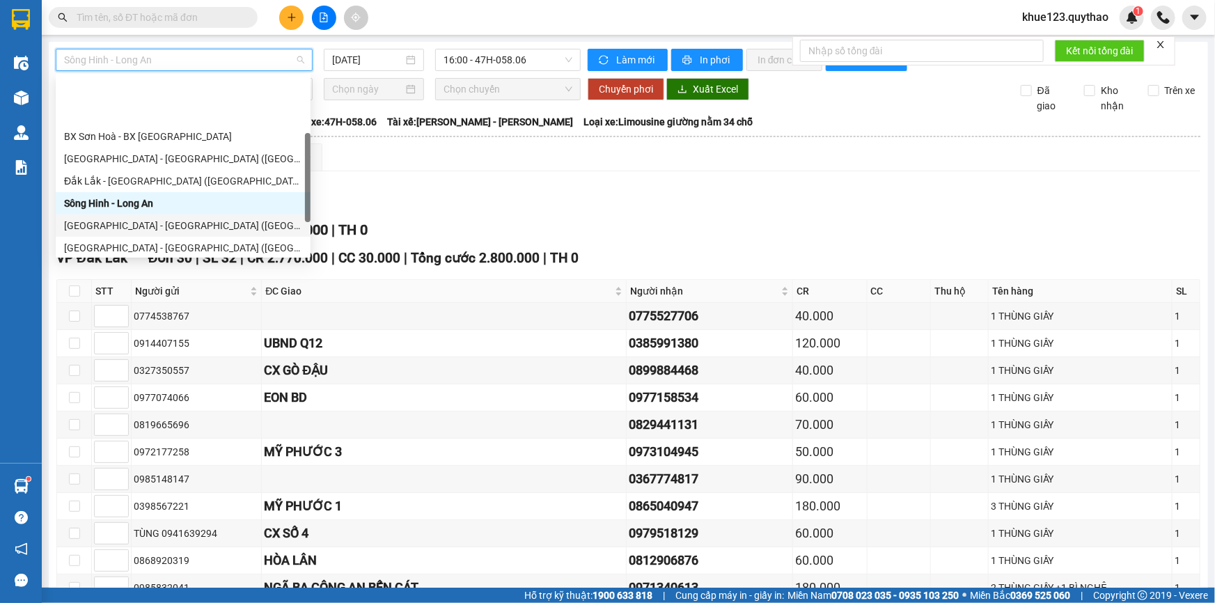
scroll to position [126, 0]
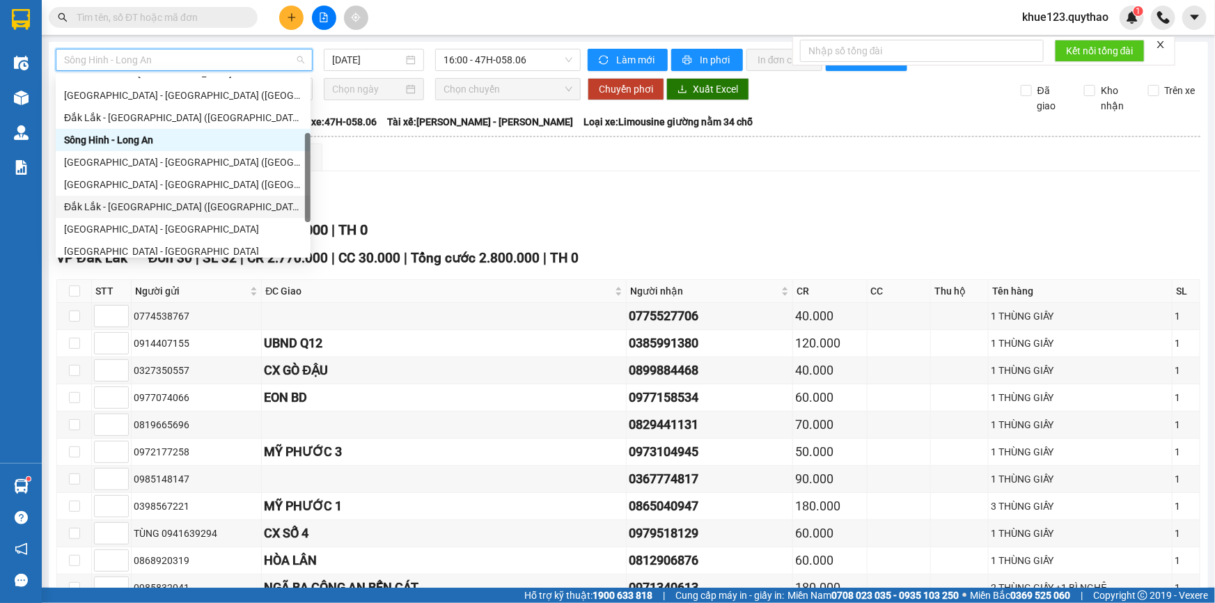
click at [139, 207] on div "Đắk Lắk - Sài Gòn (BXMT)" at bounding box center [183, 206] width 238 height 15
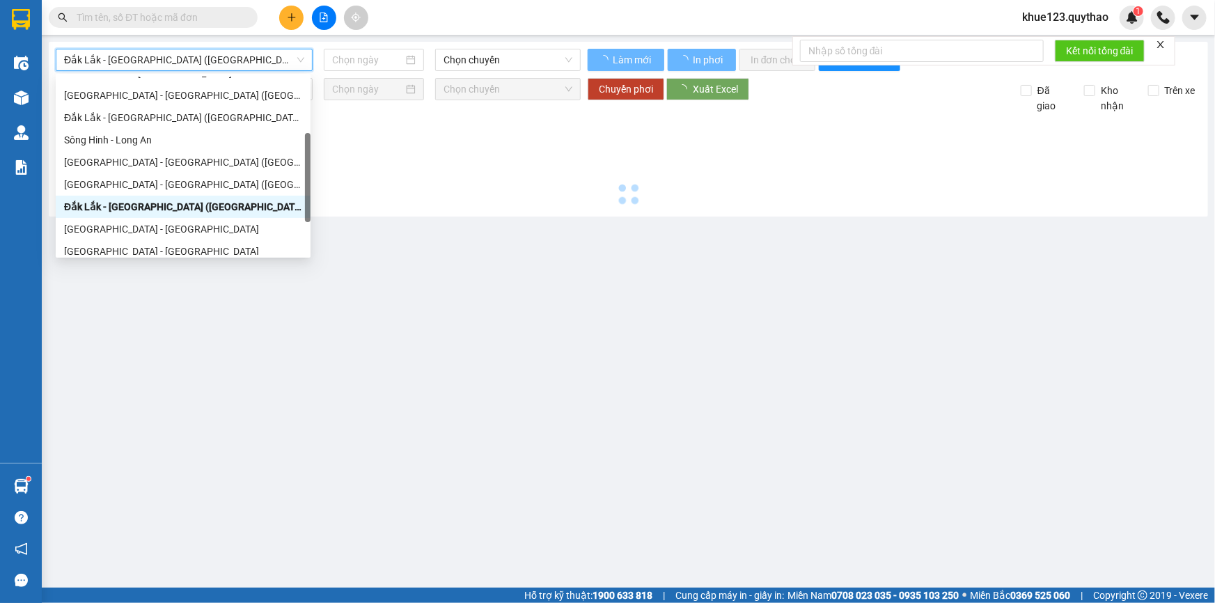
type input "14/09/2025"
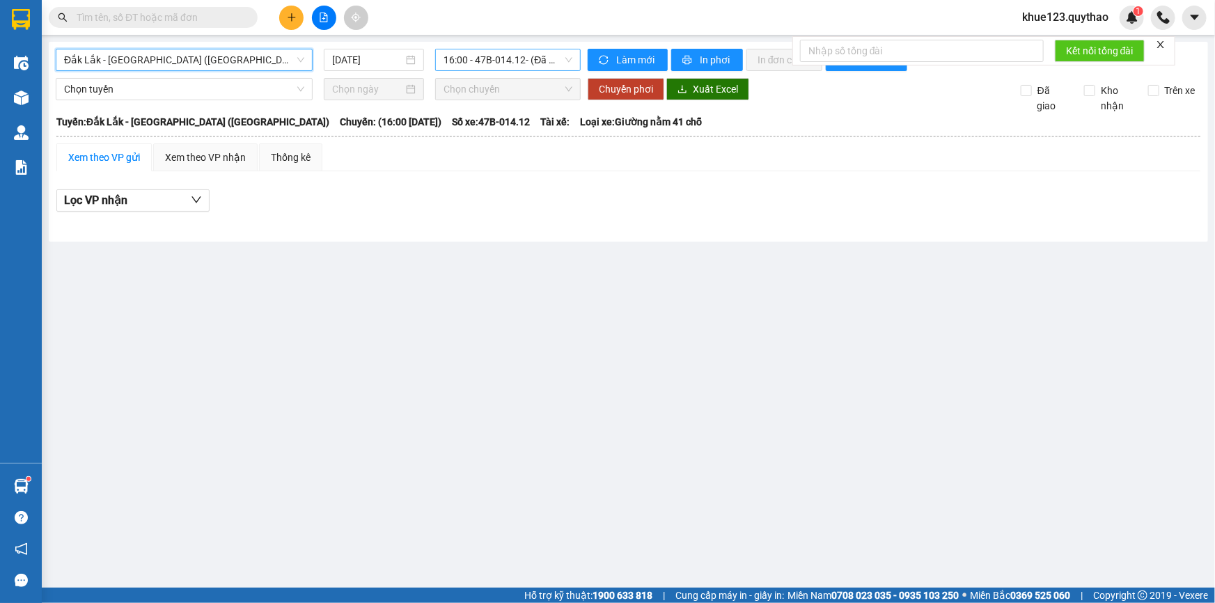
click at [494, 53] on span "16:00 - 47B-014.12 - (Đã hủy)" at bounding box center [507, 59] width 129 height 21
click at [238, 58] on span "Đắk Lắk - Sài Gòn (BXMT)" at bounding box center [184, 59] width 240 height 21
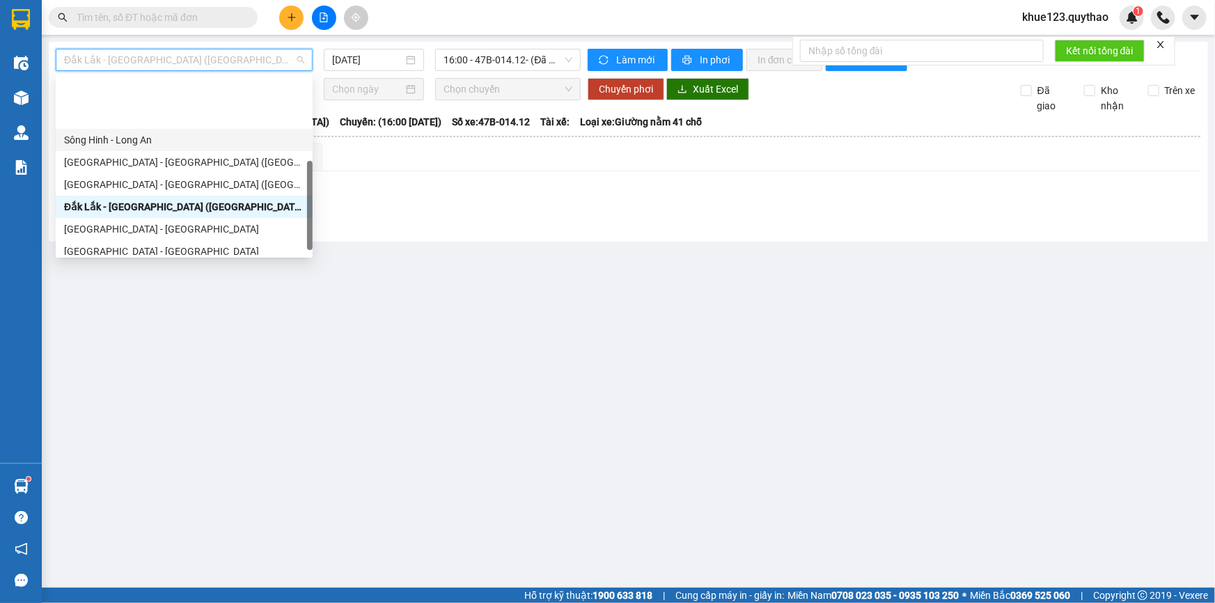
scroll to position [200, 0]
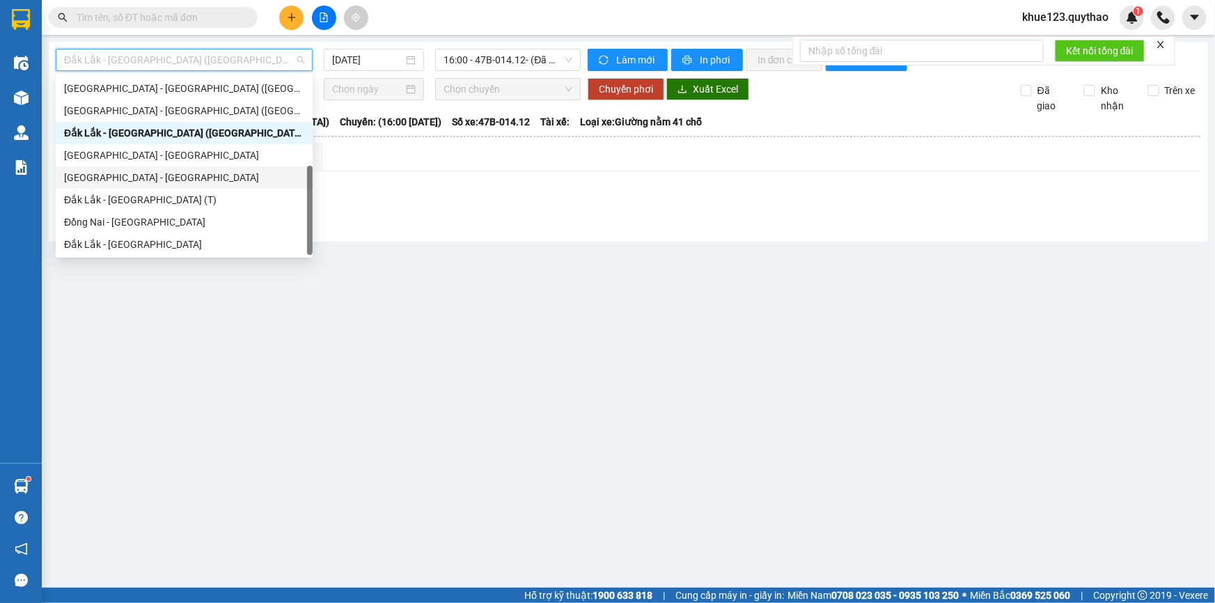
click at [152, 179] on div "Đắk Lắk - Tây Ninh" at bounding box center [184, 177] width 240 height 15
type input "14/09/2025"
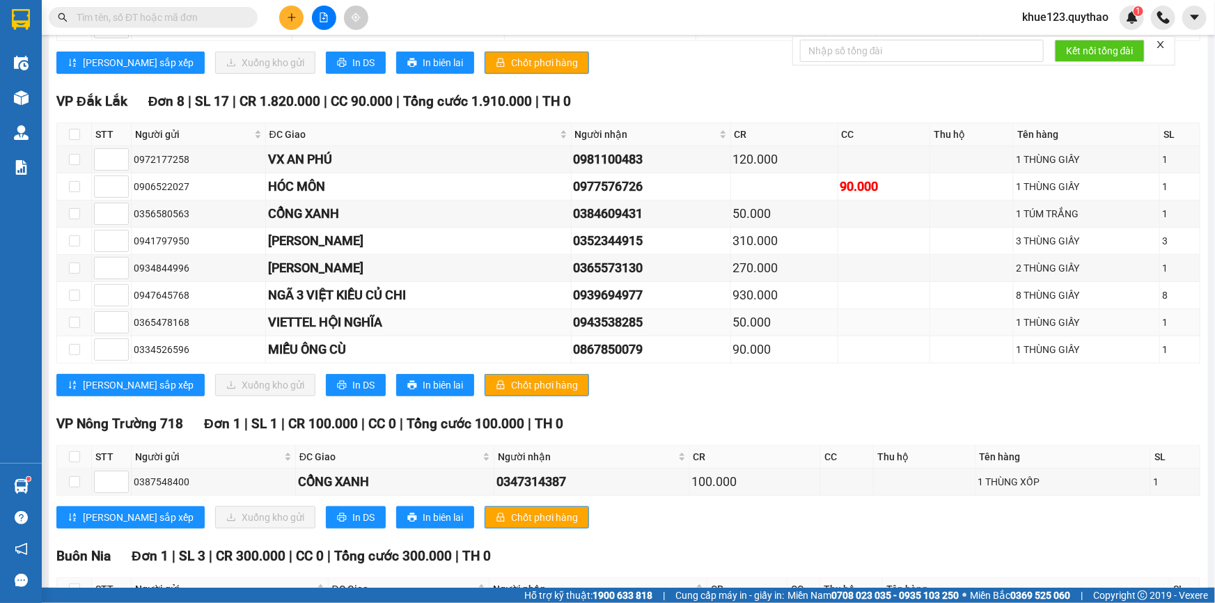
scroll to position [425, 0]
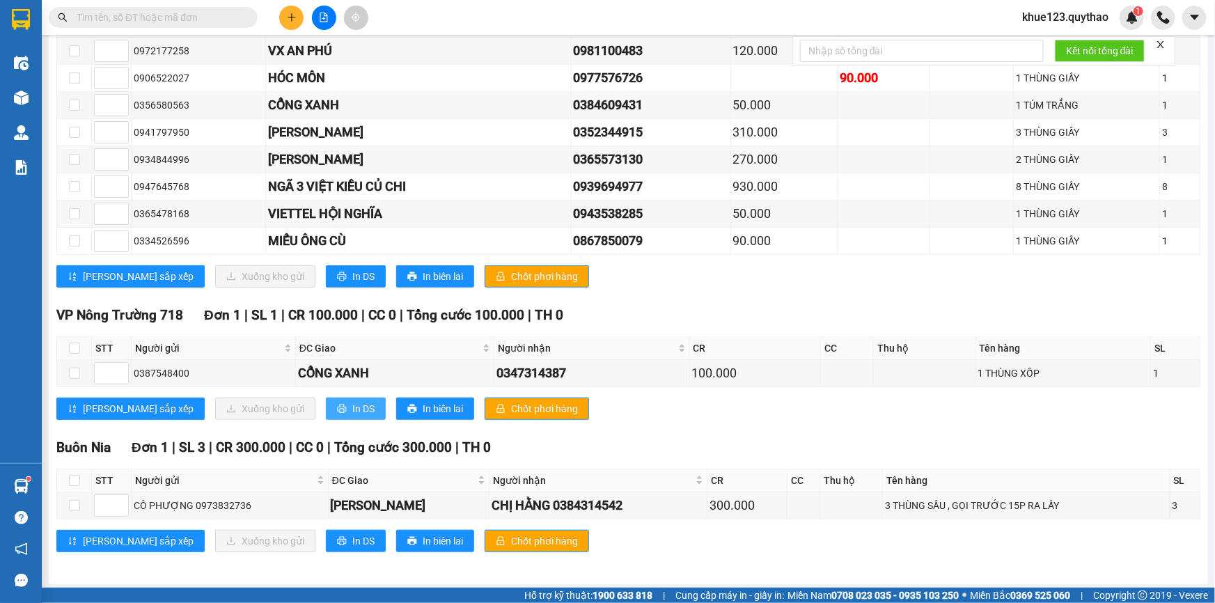
click at [352, 407] on span "In DS" at bounding box center [363, 408] width 22 height 15
